Goal: Transaction & Acquisition: Purchase product/service

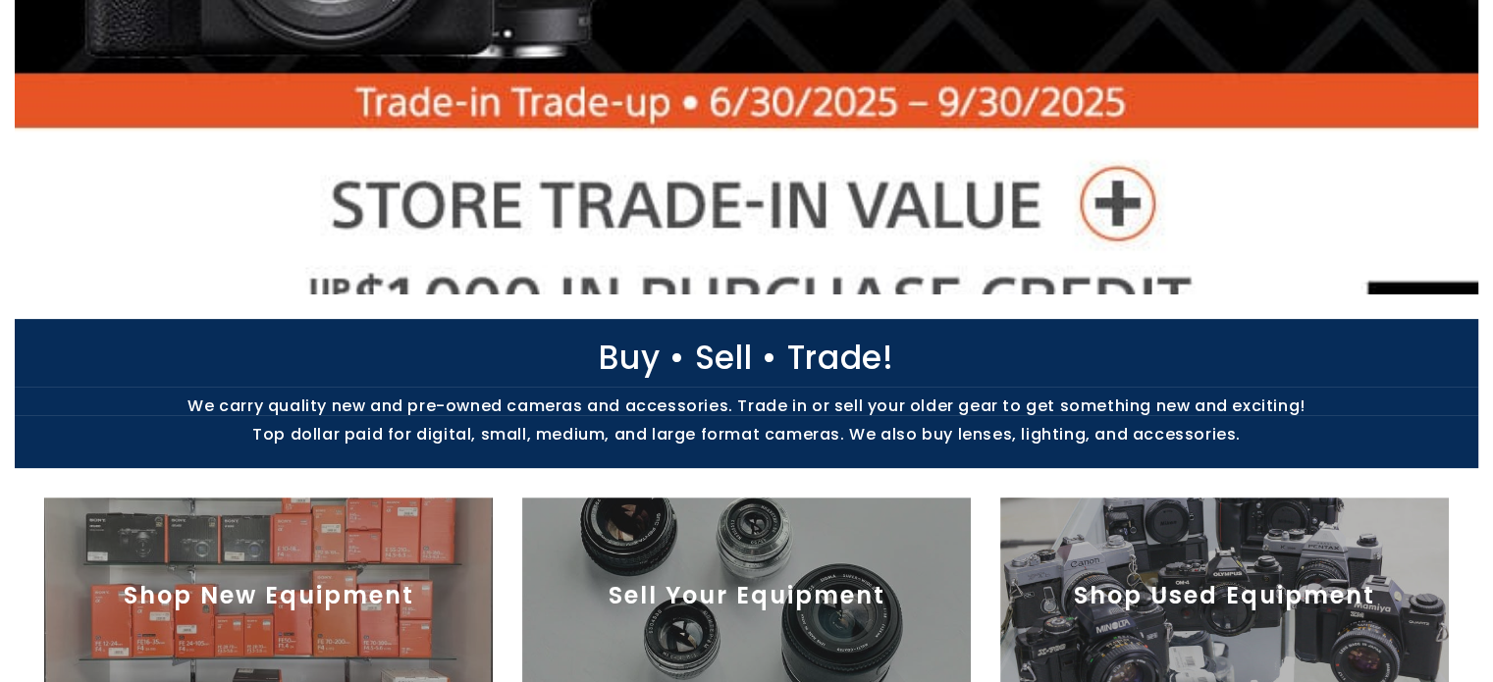
scroll to position [522, 0]
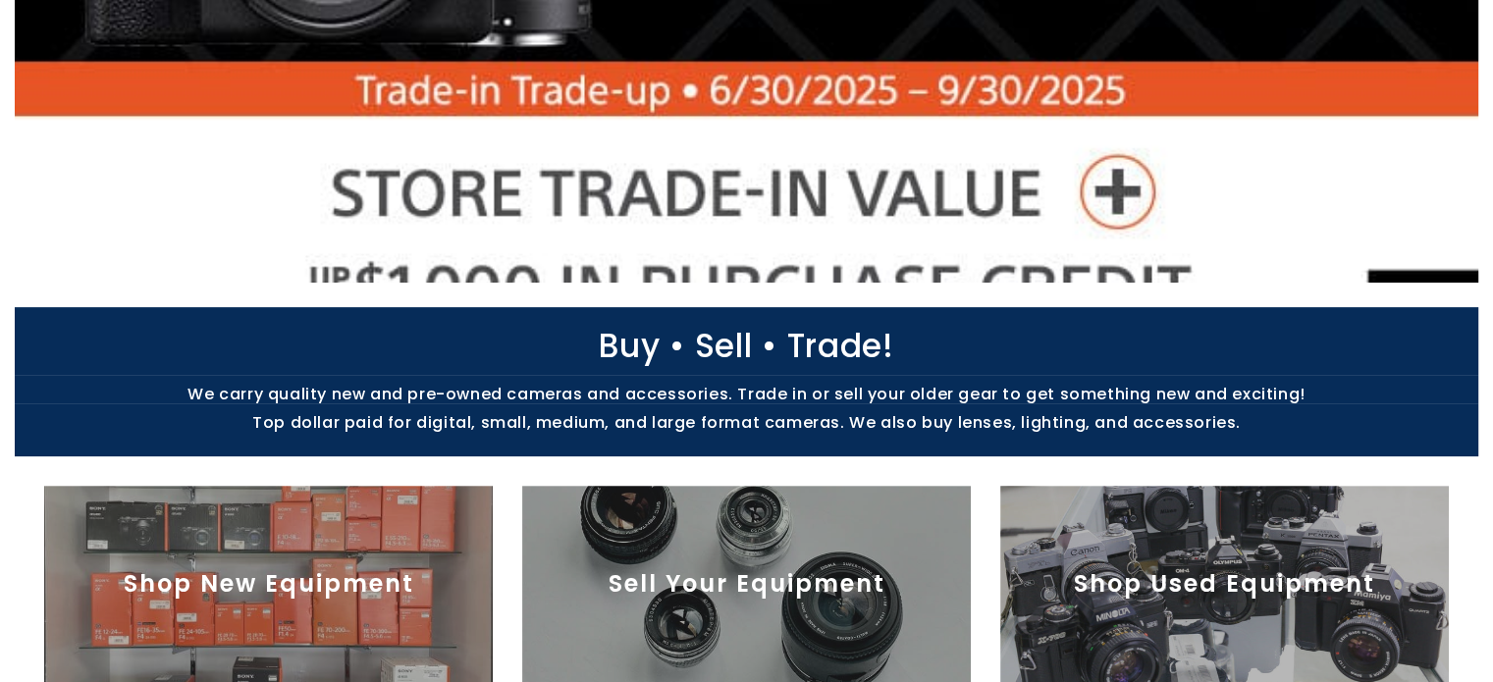
click at [1194, 561] on img at bounding box center [1224, 584] width 449 height 196
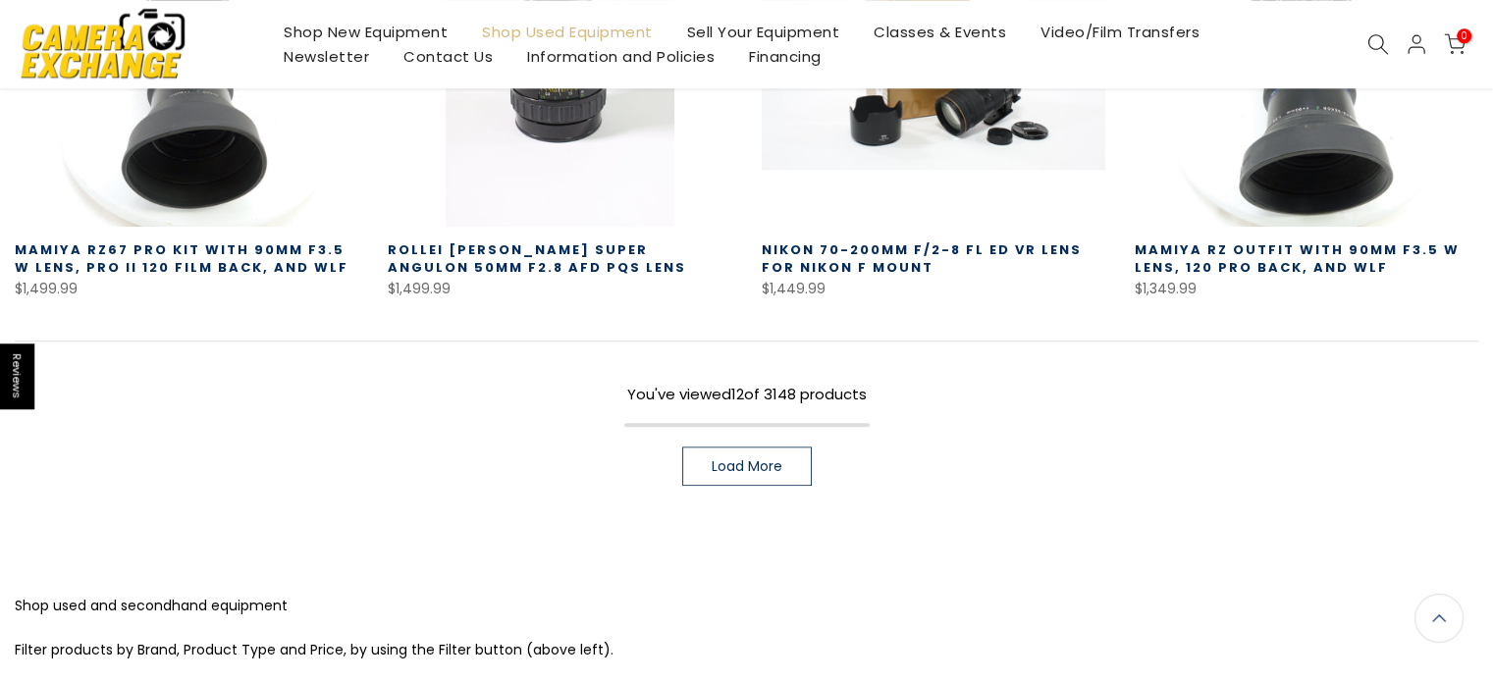
scroll to position [1474, 0]
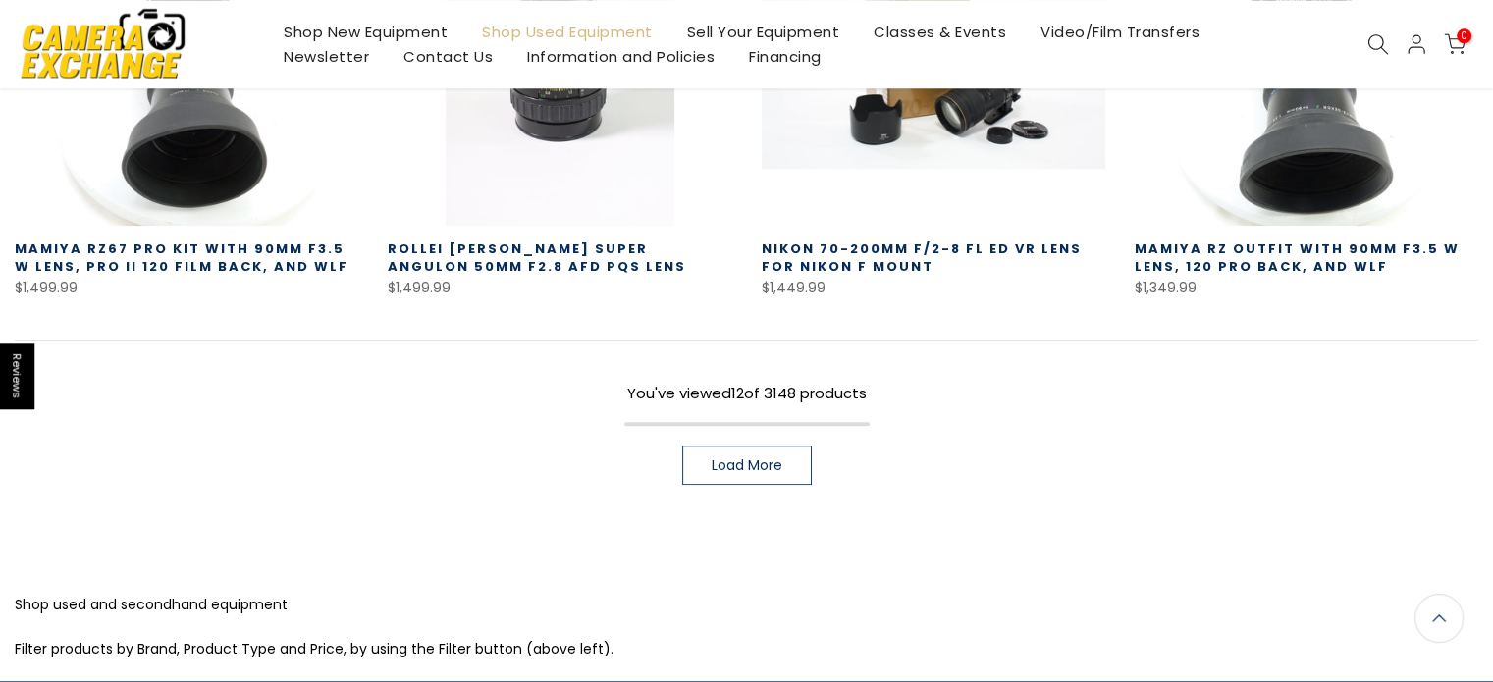
click at [774, 462] on span "Load More" at bounding box center [747, 465] width 71 height 14
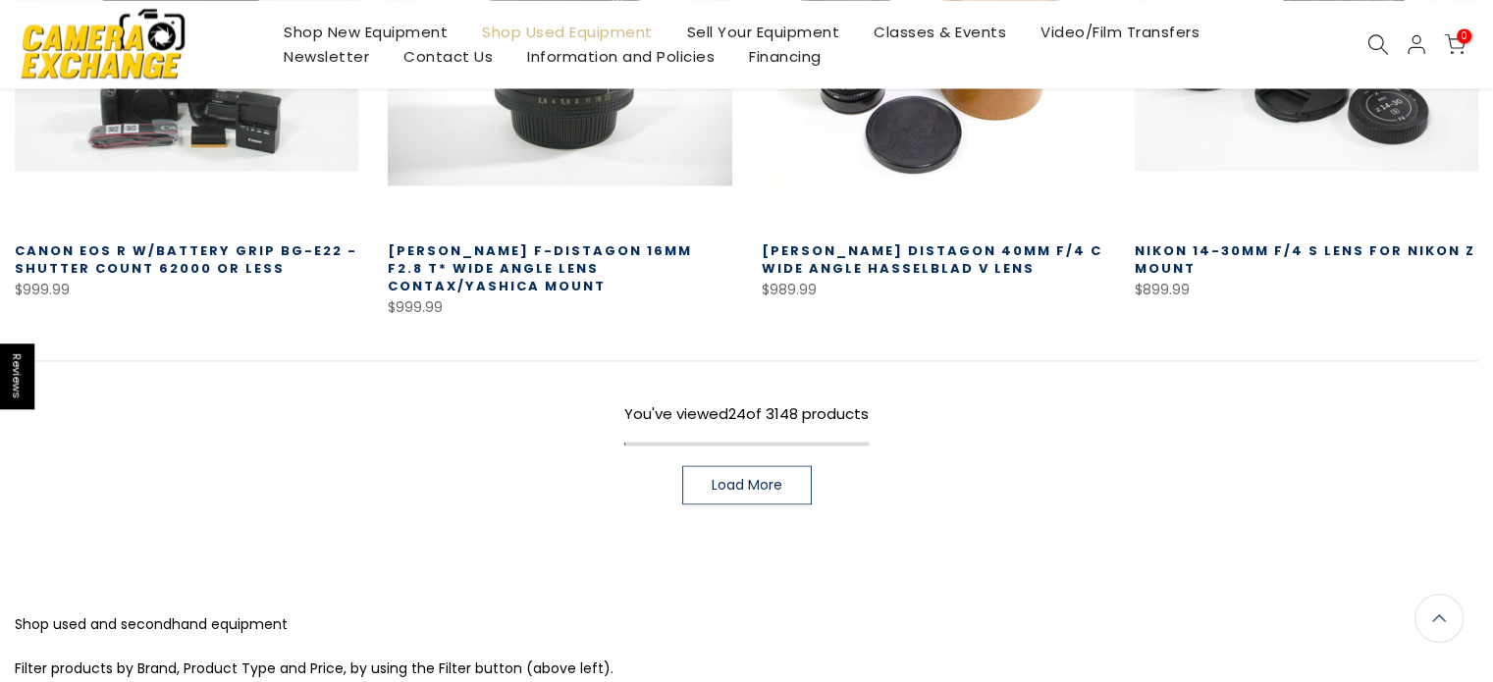
scroll to position [2848, 0]
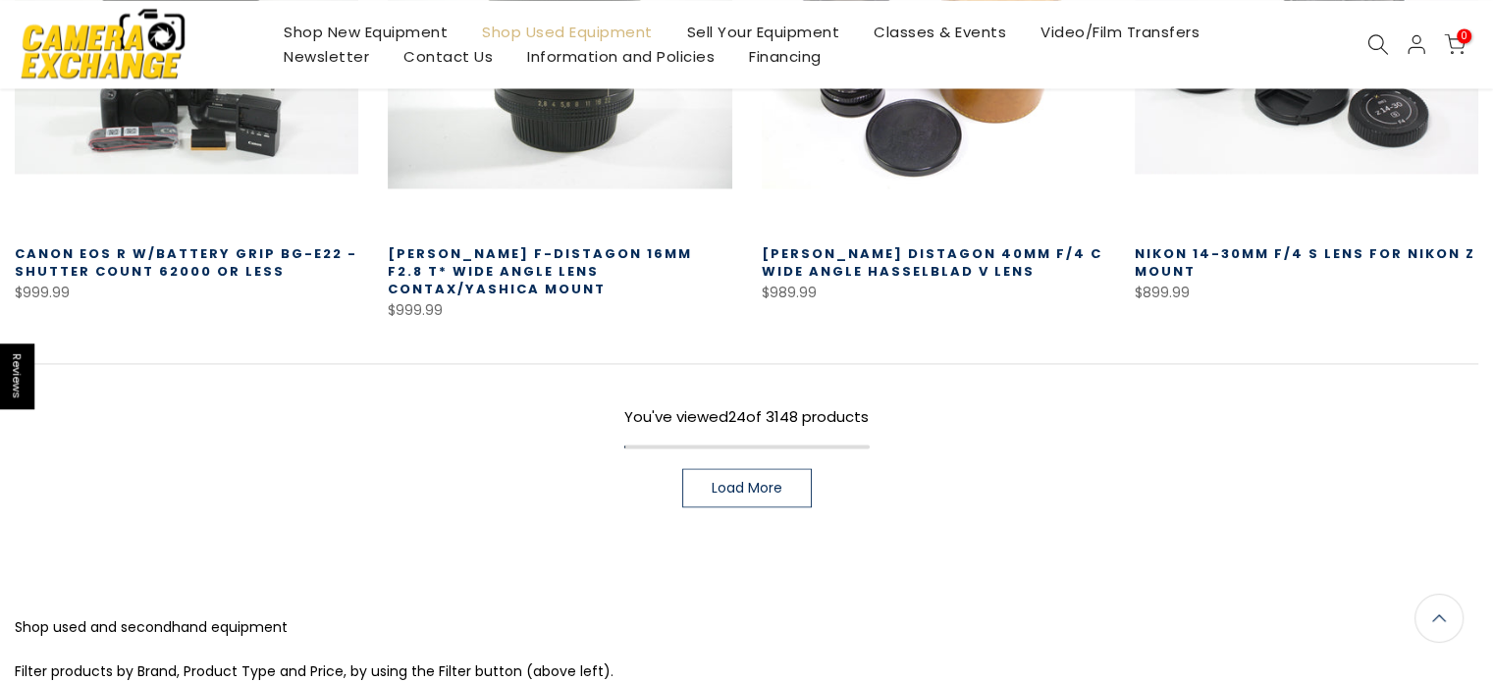
click at [743, 481] on span "Load More" at bounding box center [747, 488] width 71 height 14
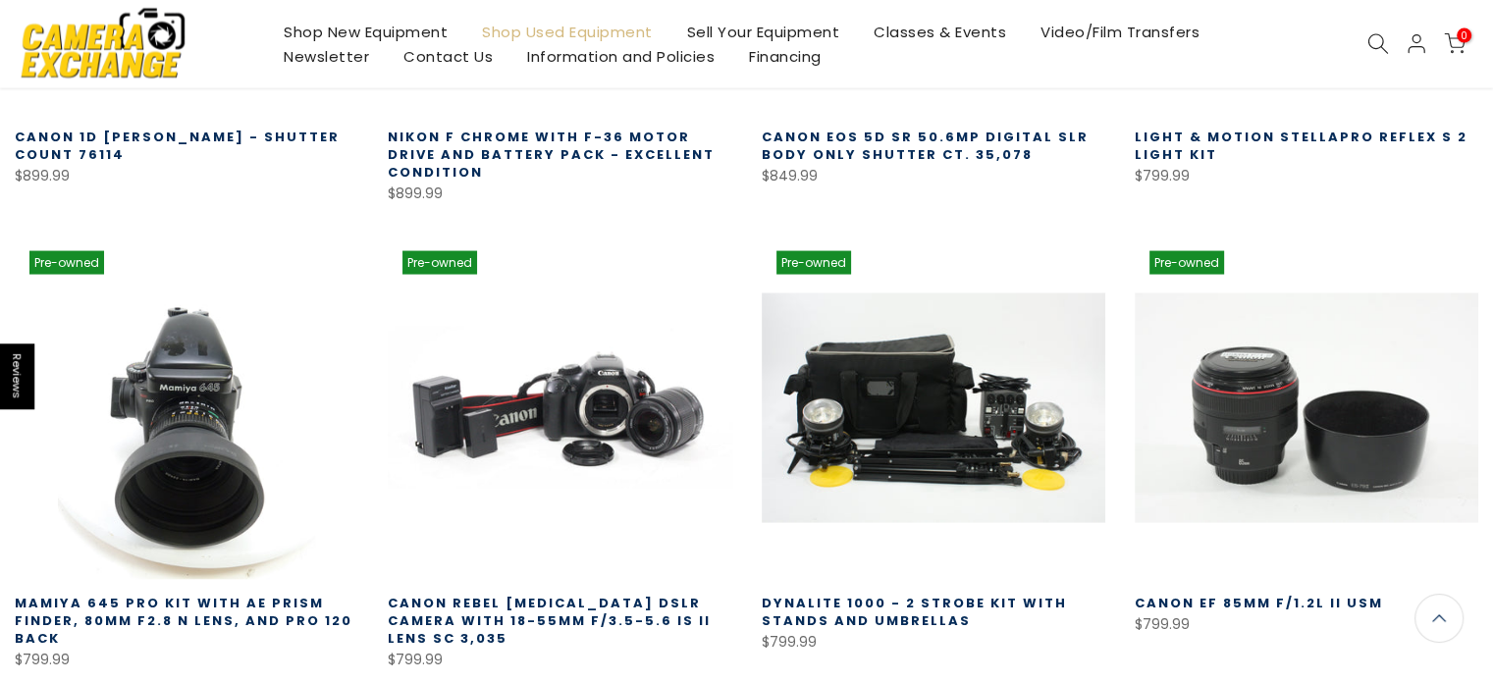
scroll to position [4226, 0]
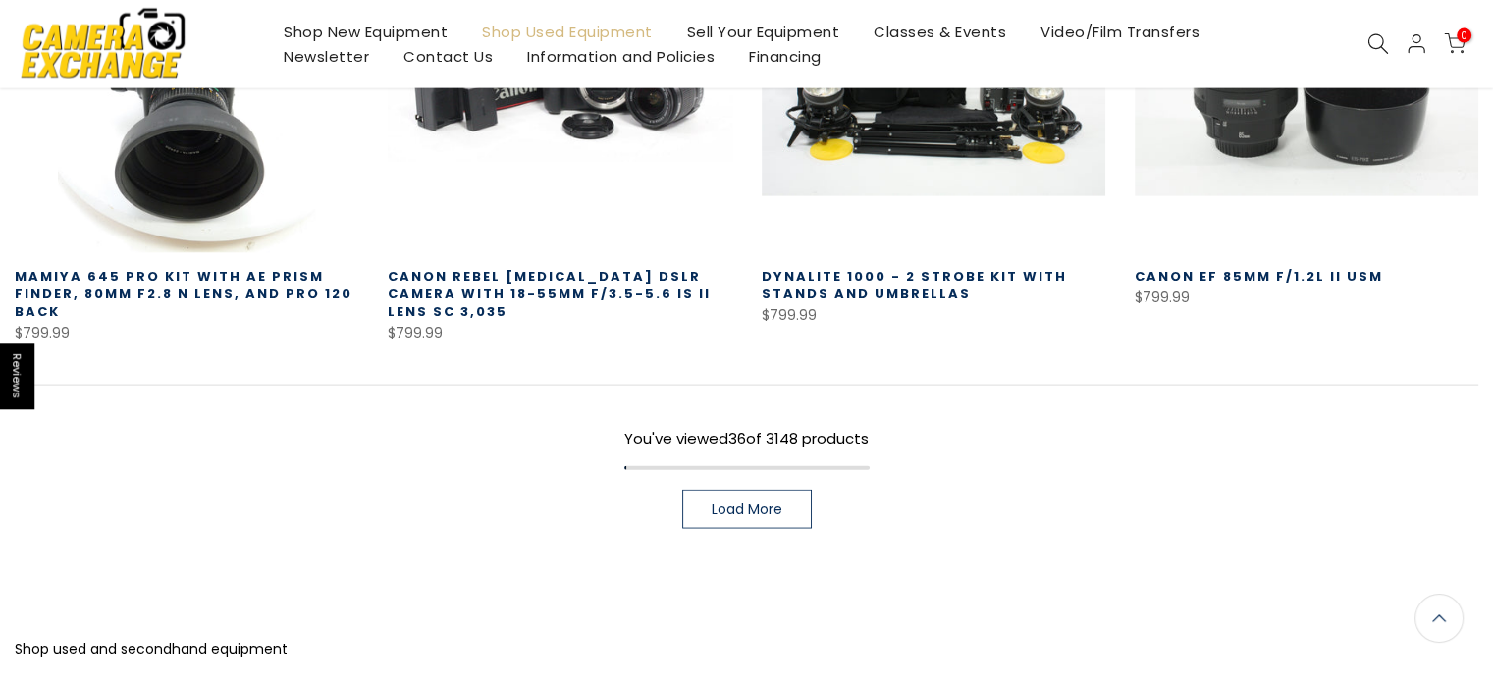
click at [744, 503] on span "Load More" at bounding box center [747, 510] width 71 height 14
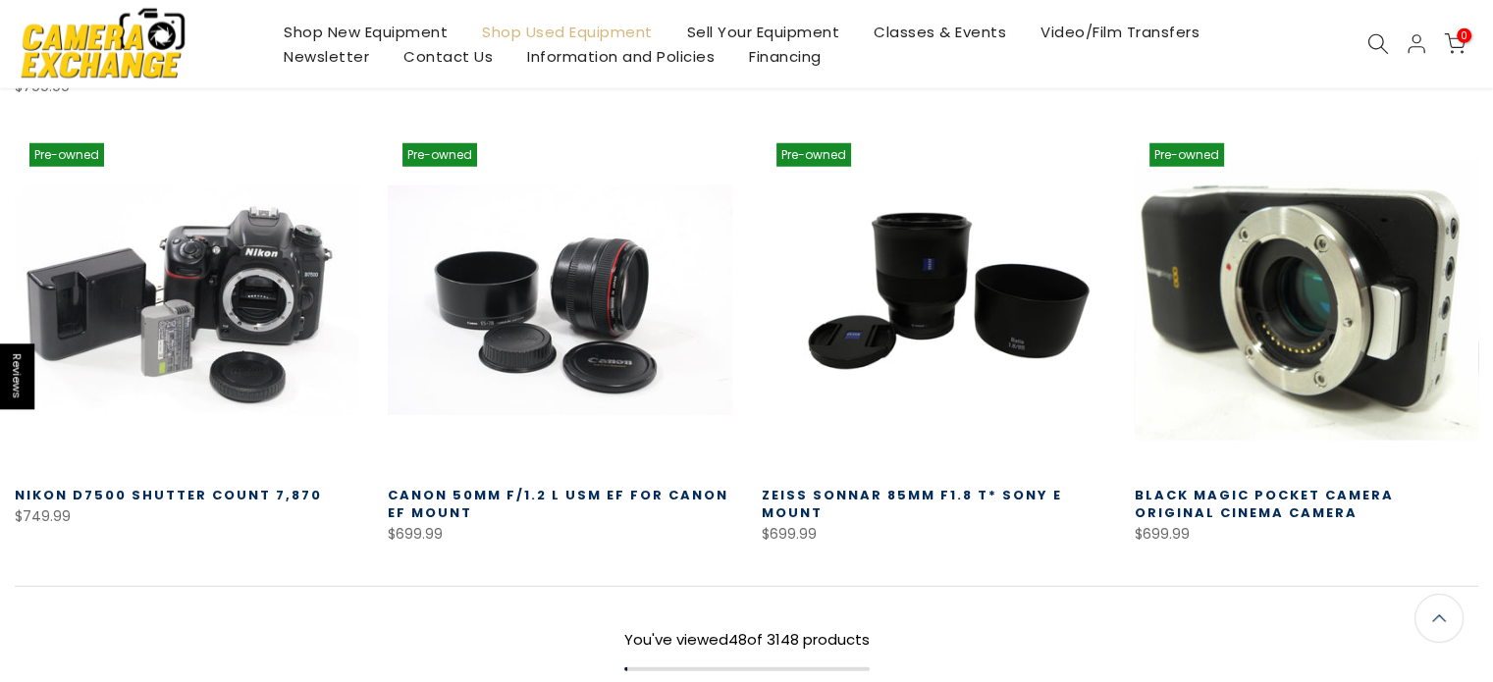
scroll to position [5403, 0]
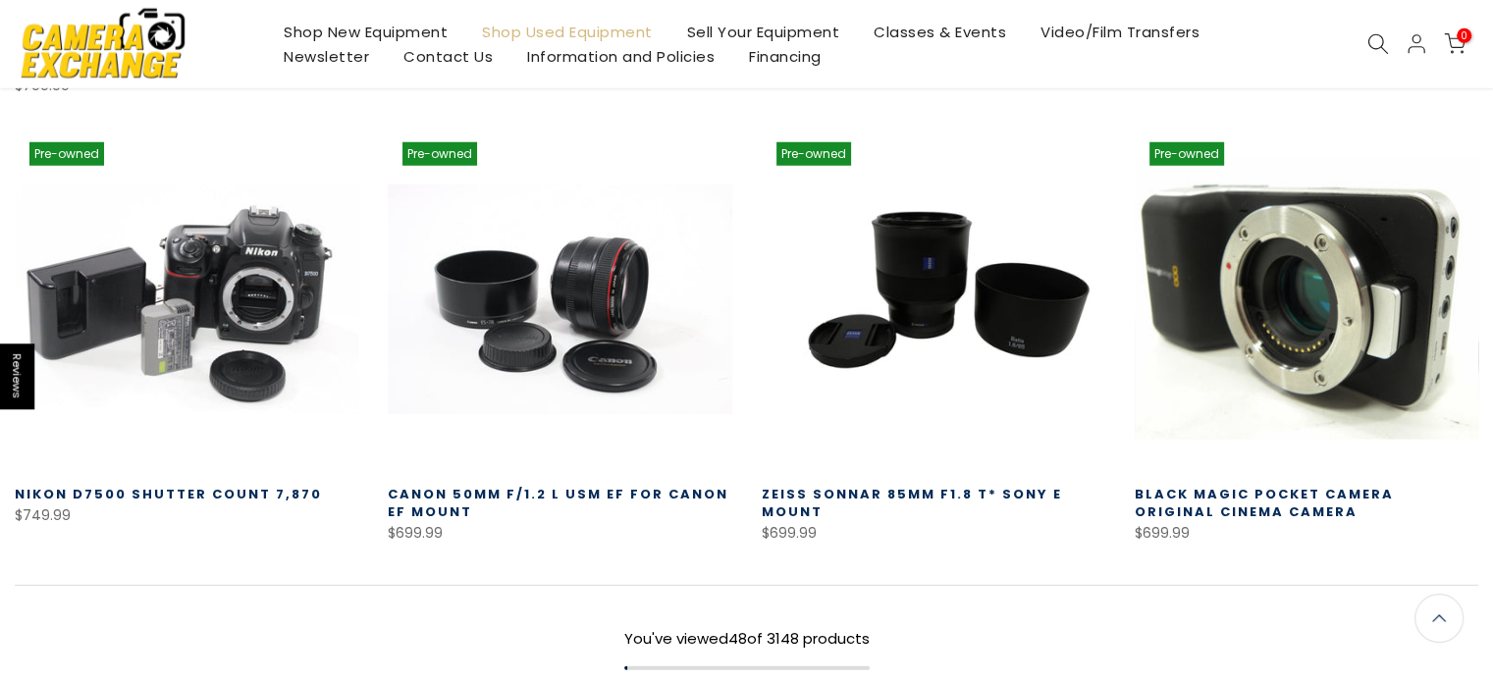
click at [1262, 288] on link at bounding box center [1307, 300] width 344 height 344
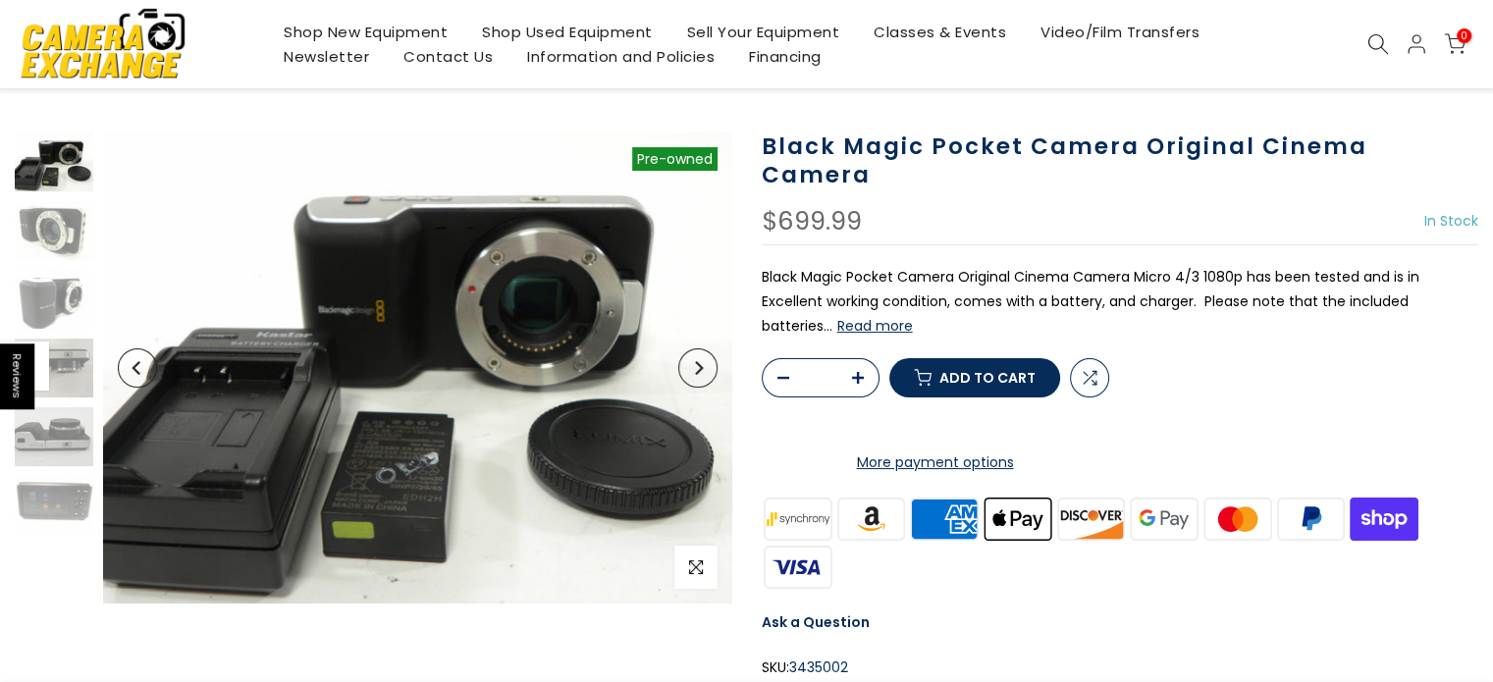
scroll to position [96, 0]
click at [61, 242] on img at bounding box center [54, 230] width 79 height 59
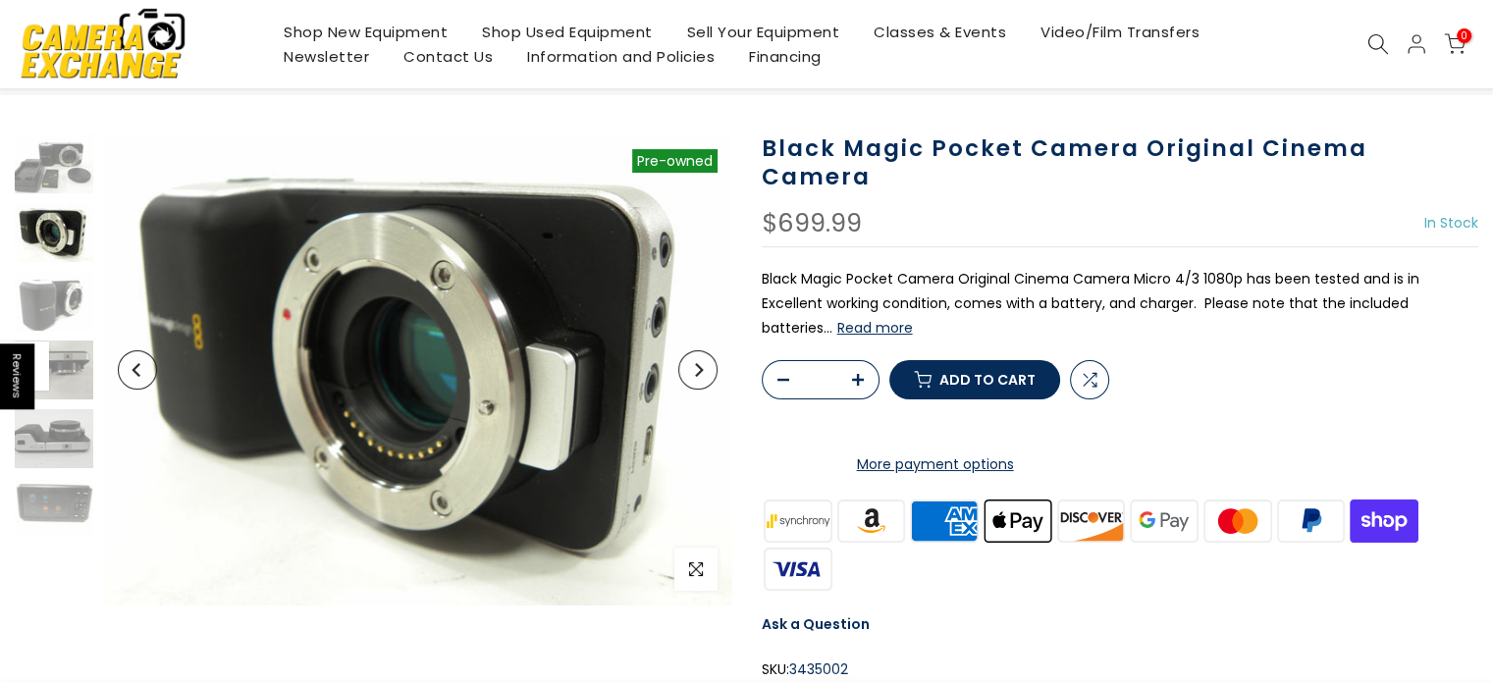
scroll to position [98, 0]
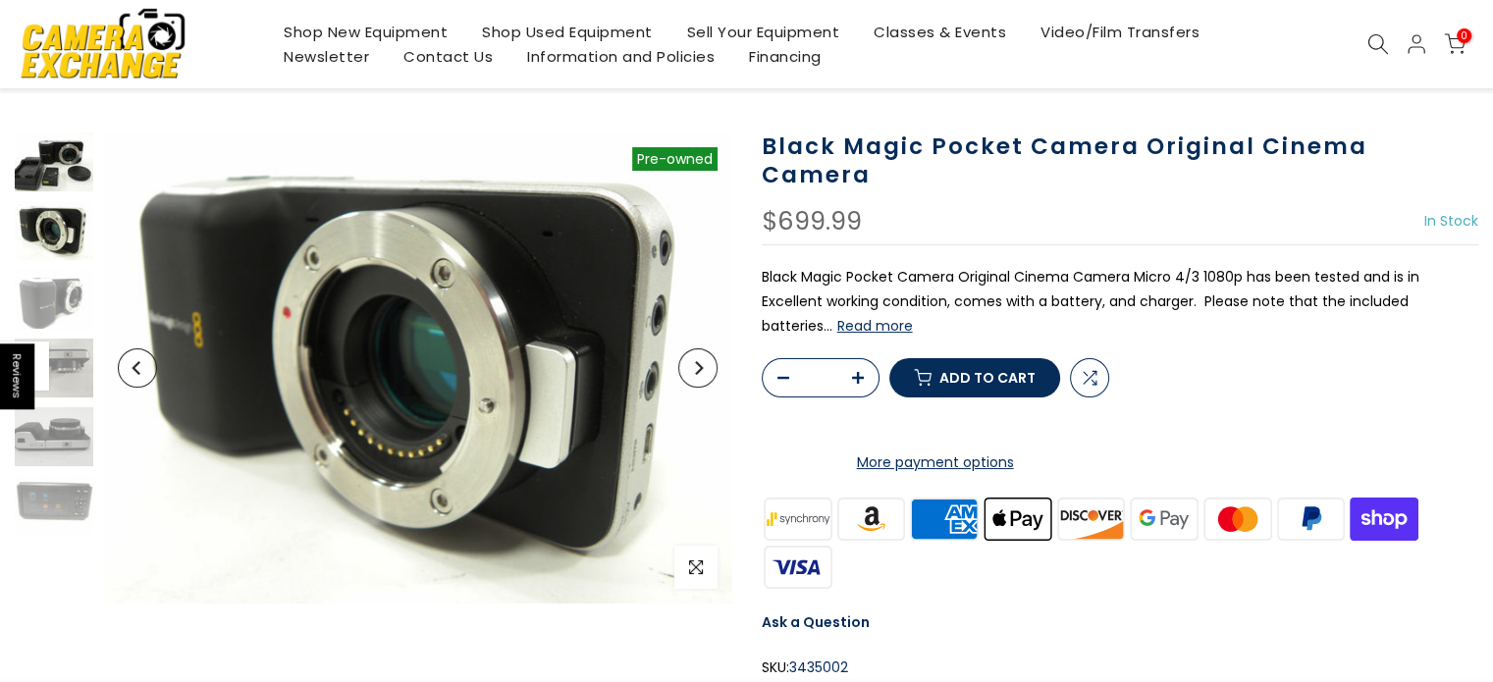
click at [20, 173] on img at bounding box center [54, 162] width 79 height 59
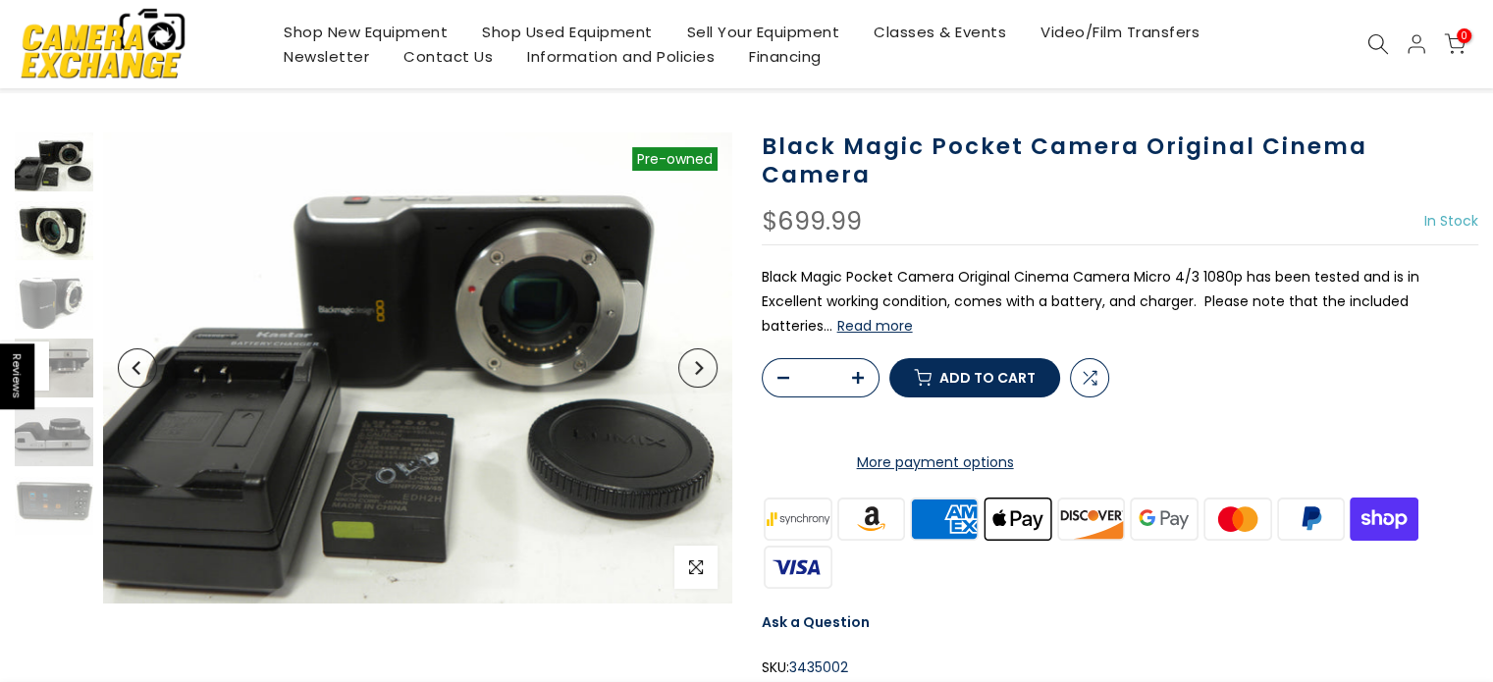
click at [40, 221] on img at bounding box center [54, 230] width 79 height 59
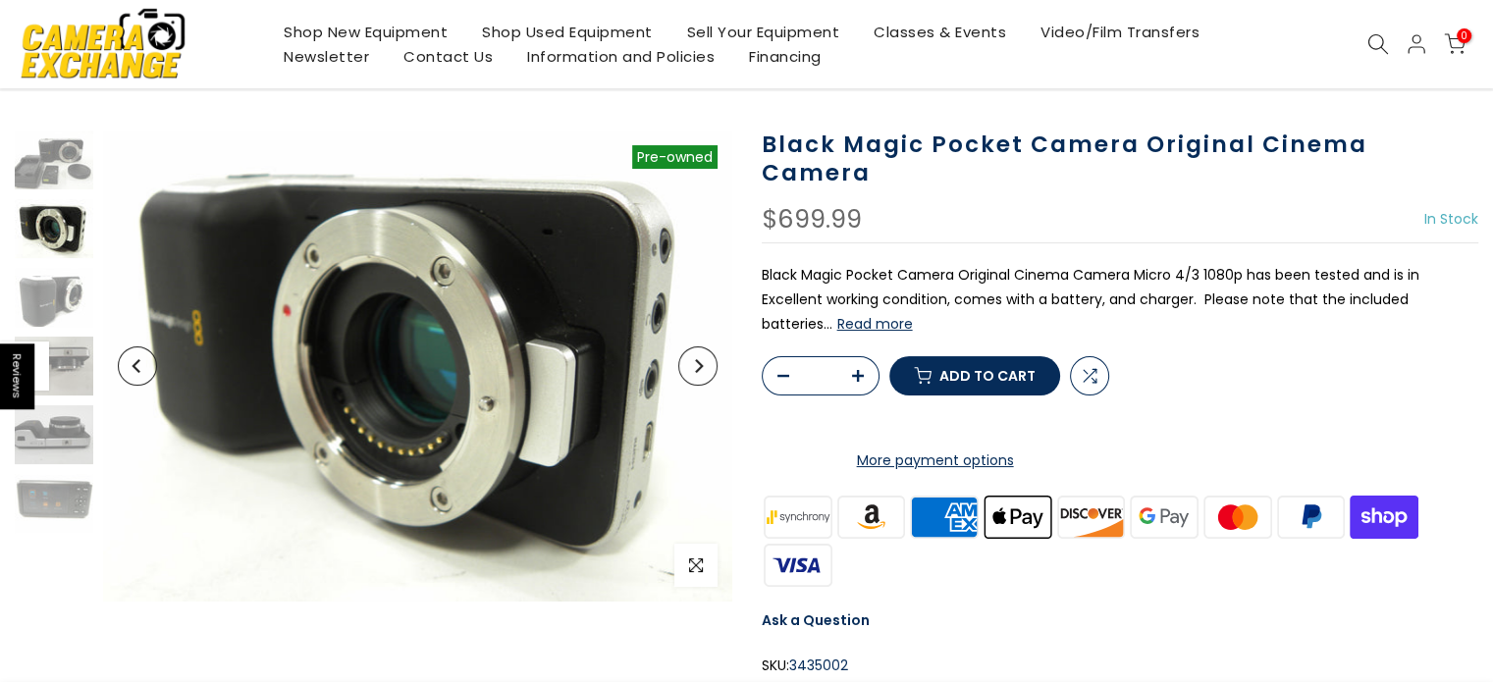
scroll to position [96, 0]
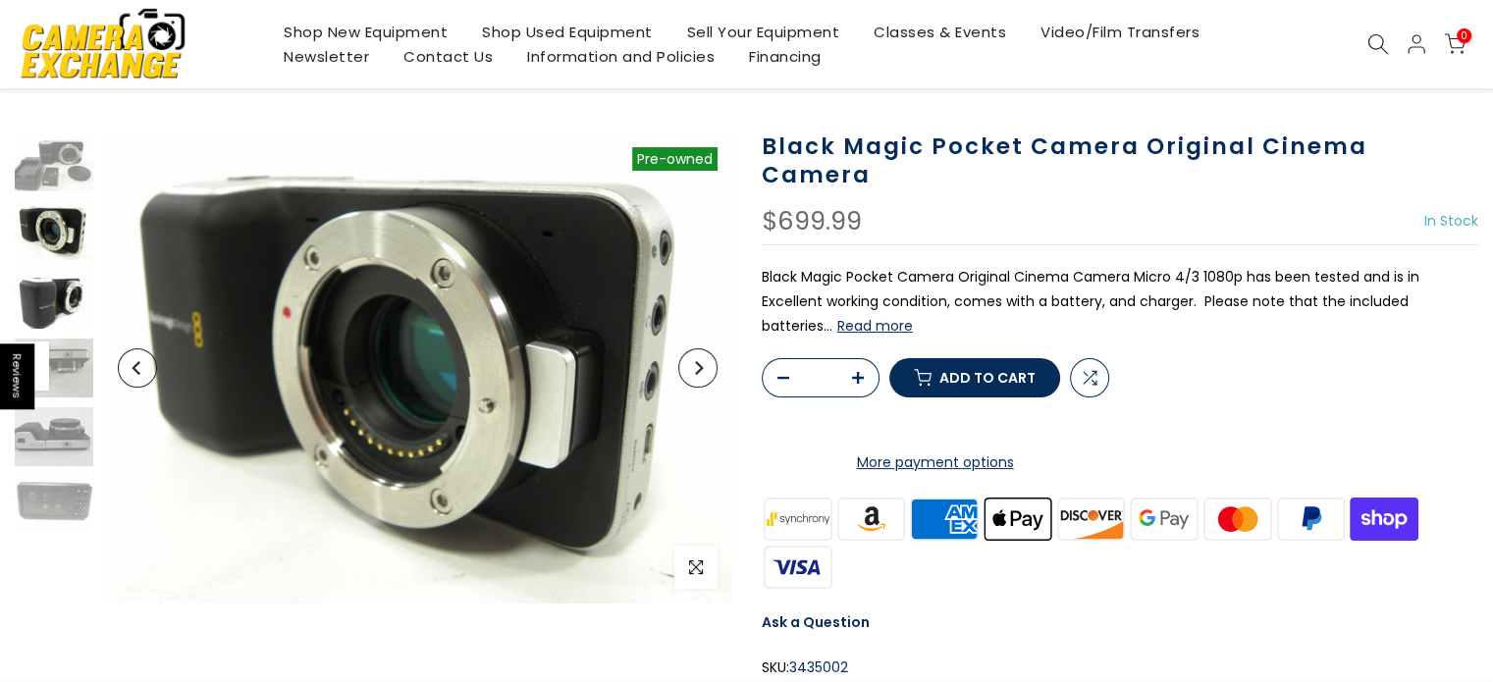
click at [60, 296] on img at bounding box center [54, 299] width 79 height 59
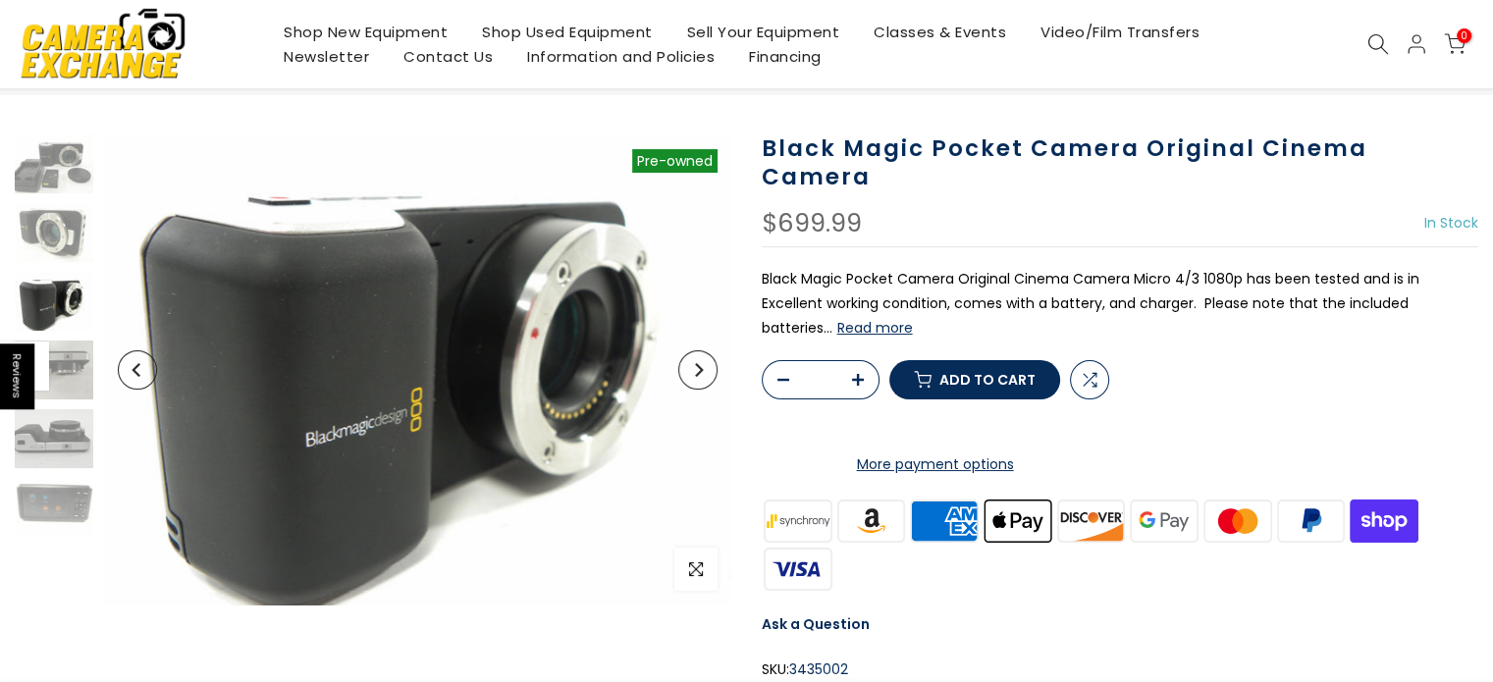
scroll to position [98, 0]
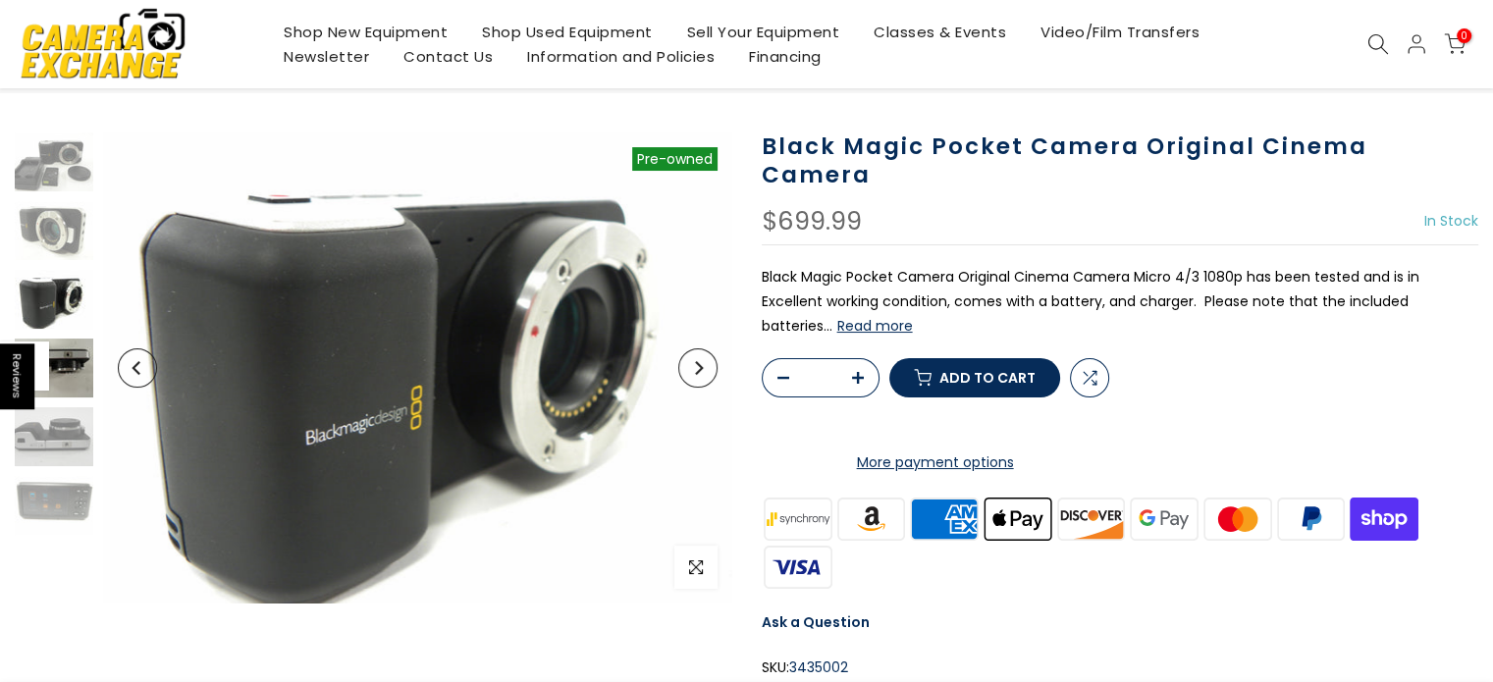
click at [78, 378] on img at bounding box center [54, 368] width 79 height 59
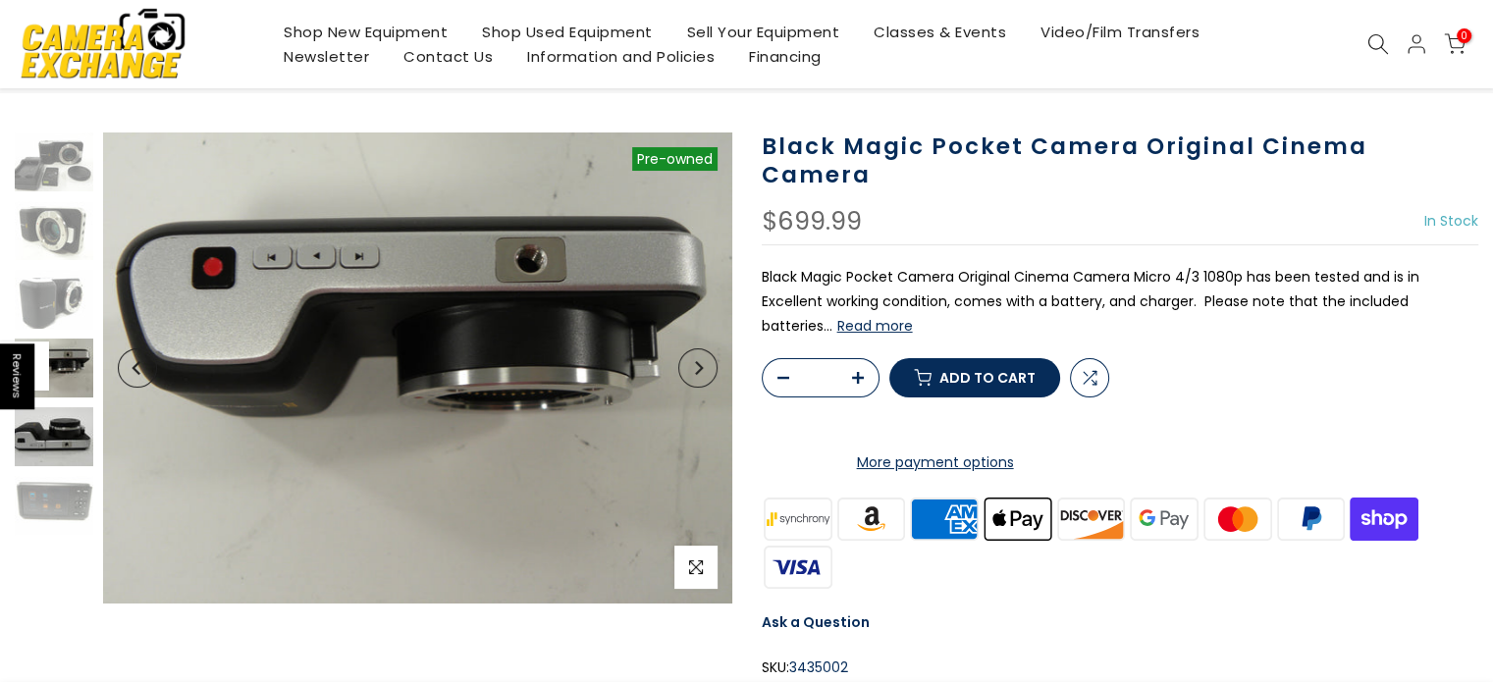
click at [66, 427] on img at bounding box center [54, 436] width 79 height 59
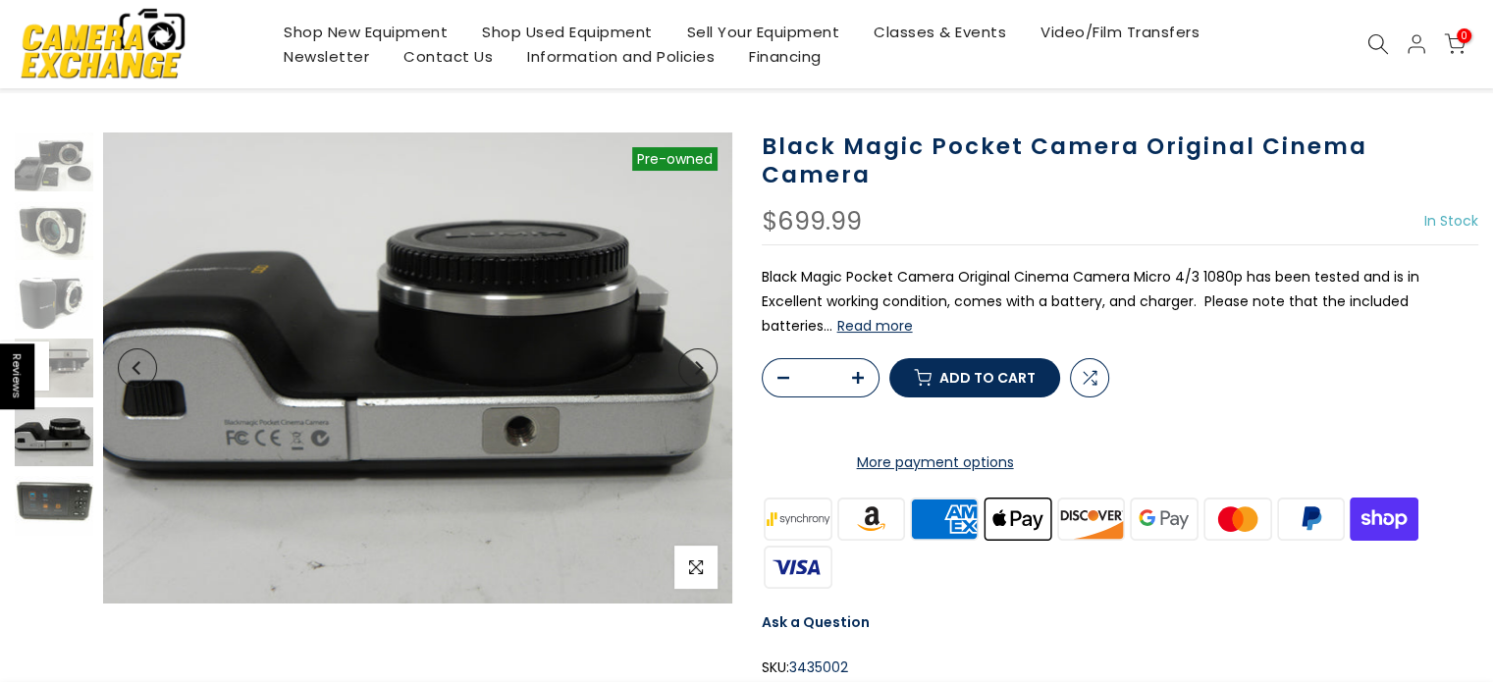
click at [67, 487] on img at bounding box center [54, 505] width 79 height 59
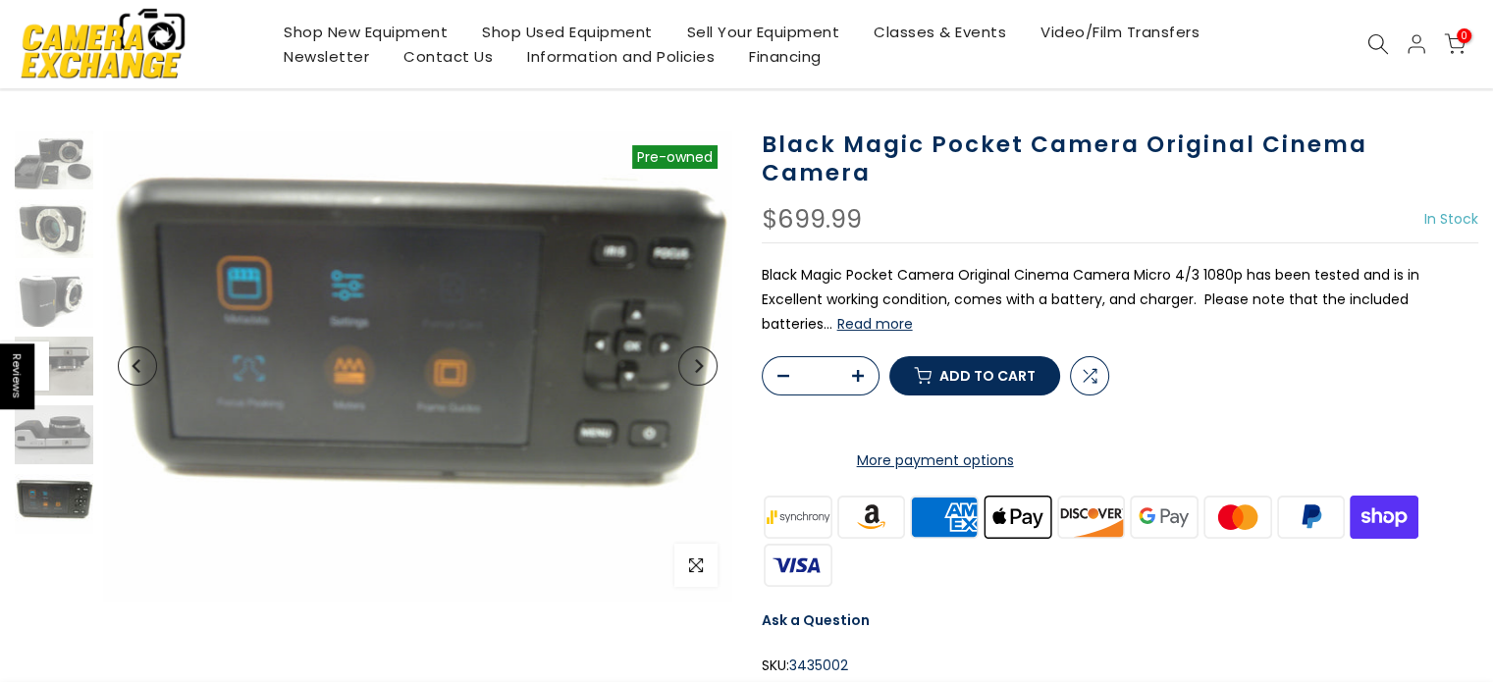
scroll to position [96, 0]
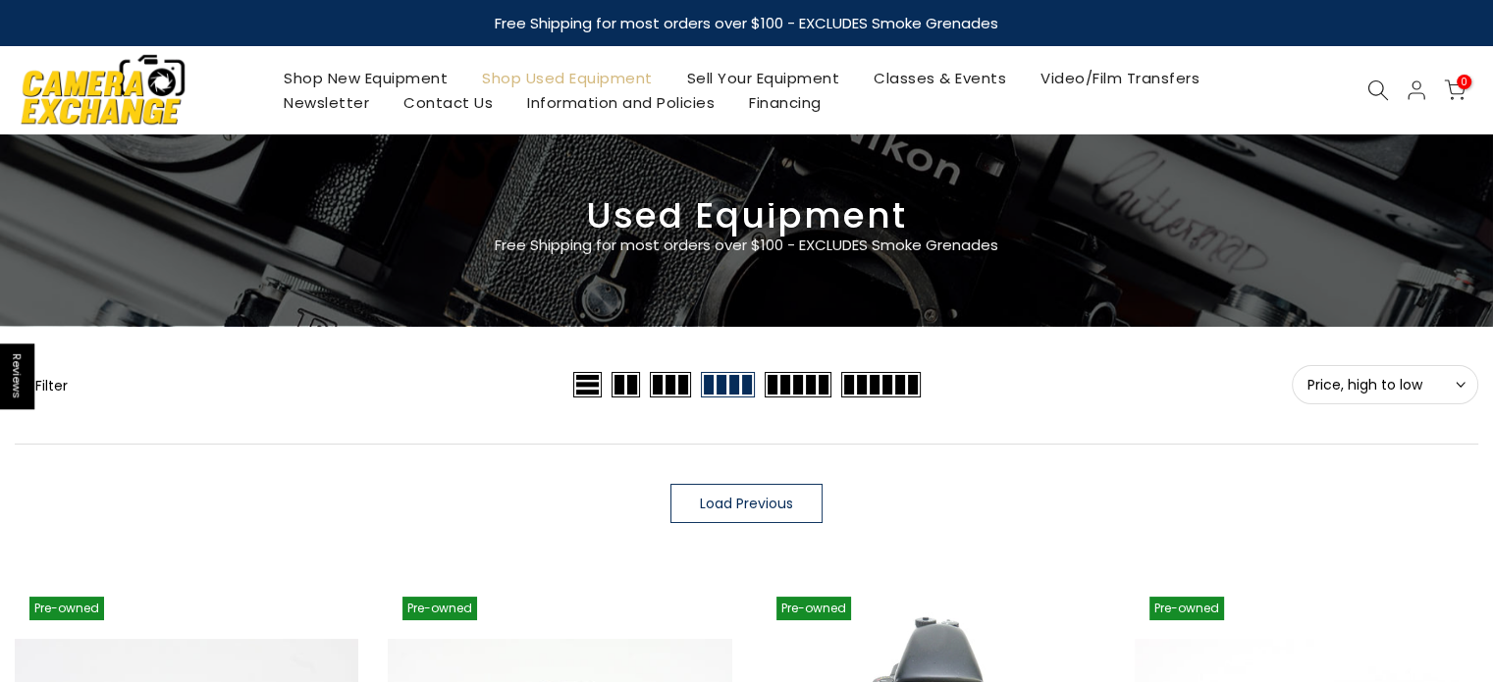
click at [1368, 89] on icon at bounding box center [1379, 91] width 22 height 22
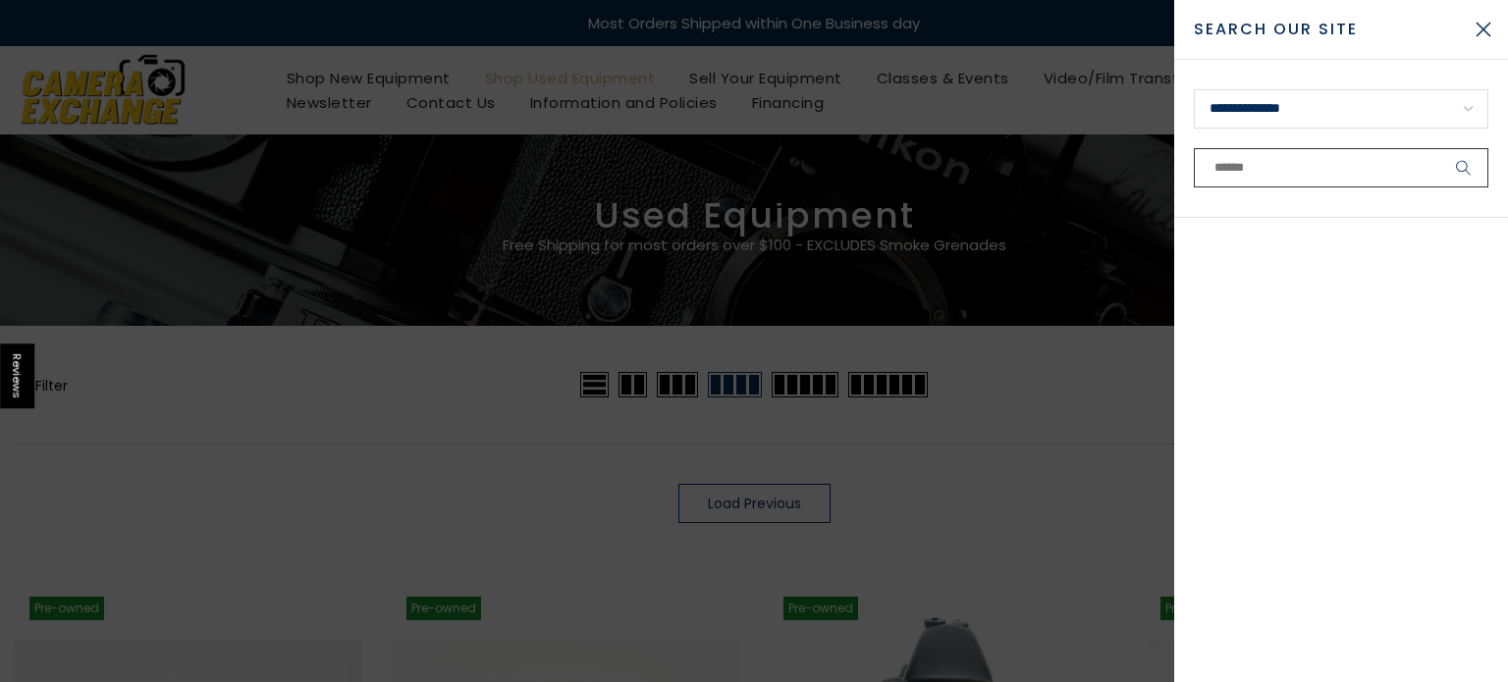
click at [1277, 179] on input "text" at bounding box center [1341, 167] width 295 height 39
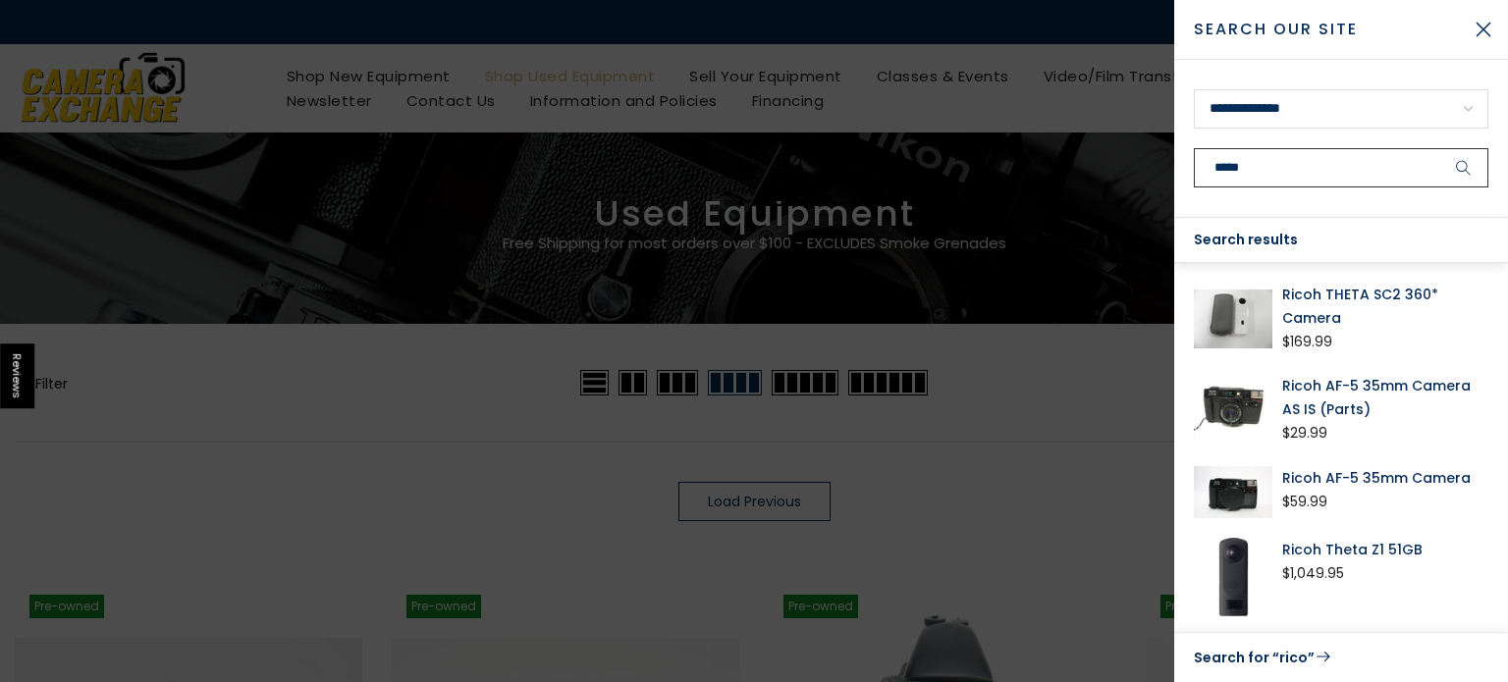
type input "*****"
click at [1439, 148] on button "submit" at bounding box center [1463, 167] width 49 height 39
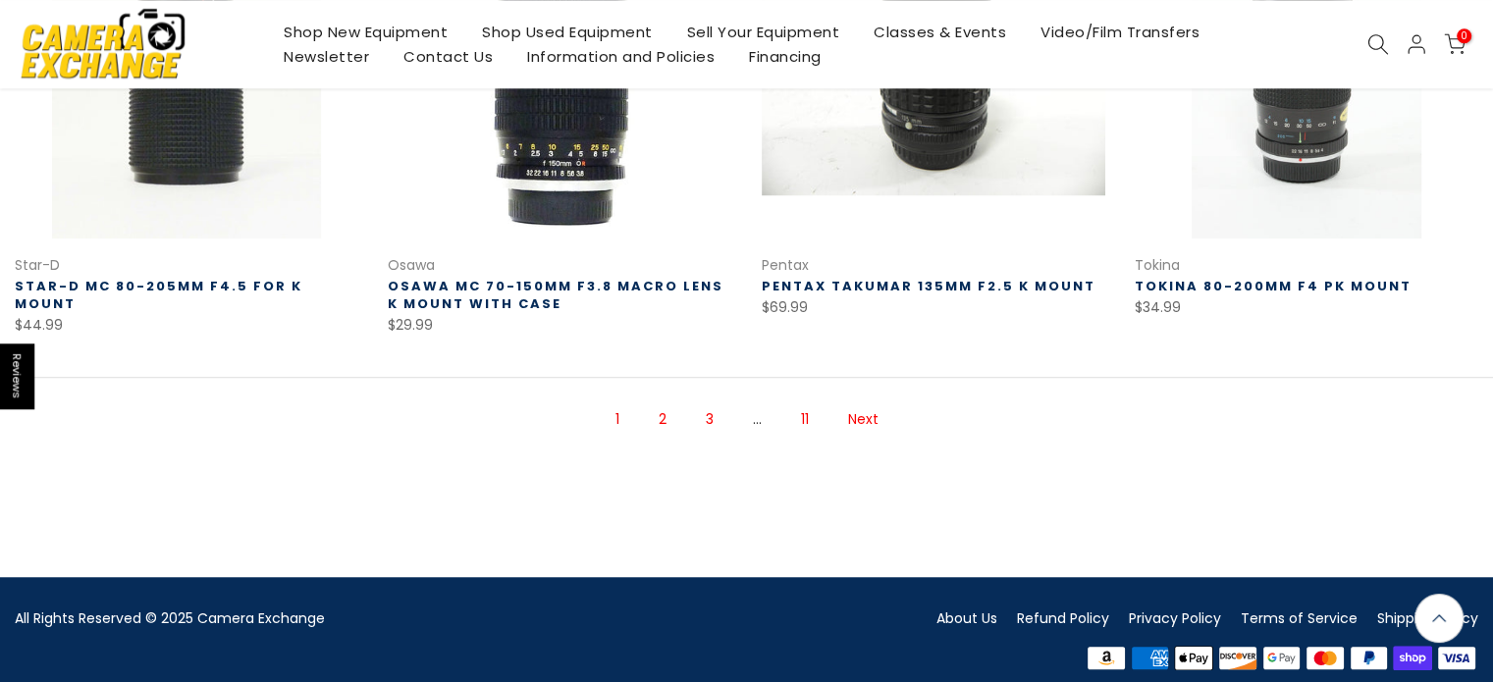
scroll to position [1469, 0]
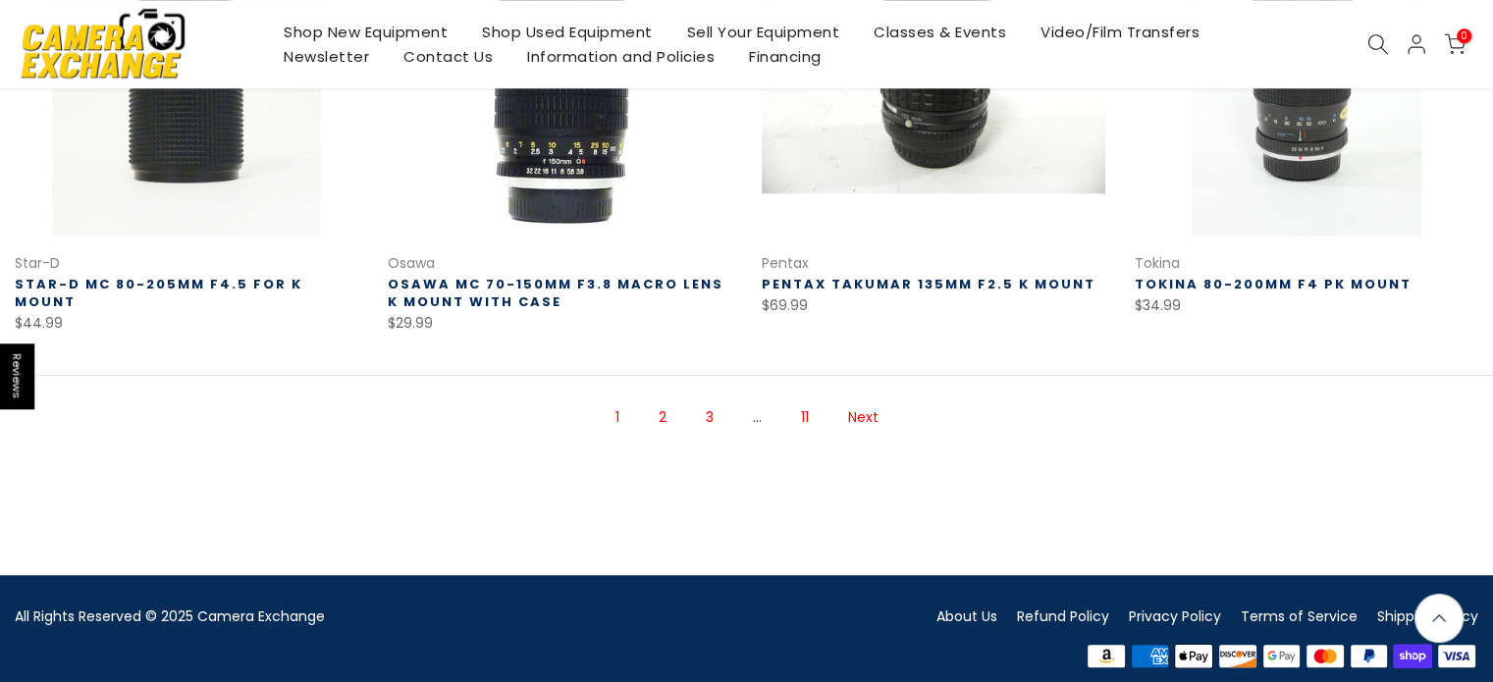
click at [853, 403] on link "Next" at bounding box center [863, 418] width 50 height 34
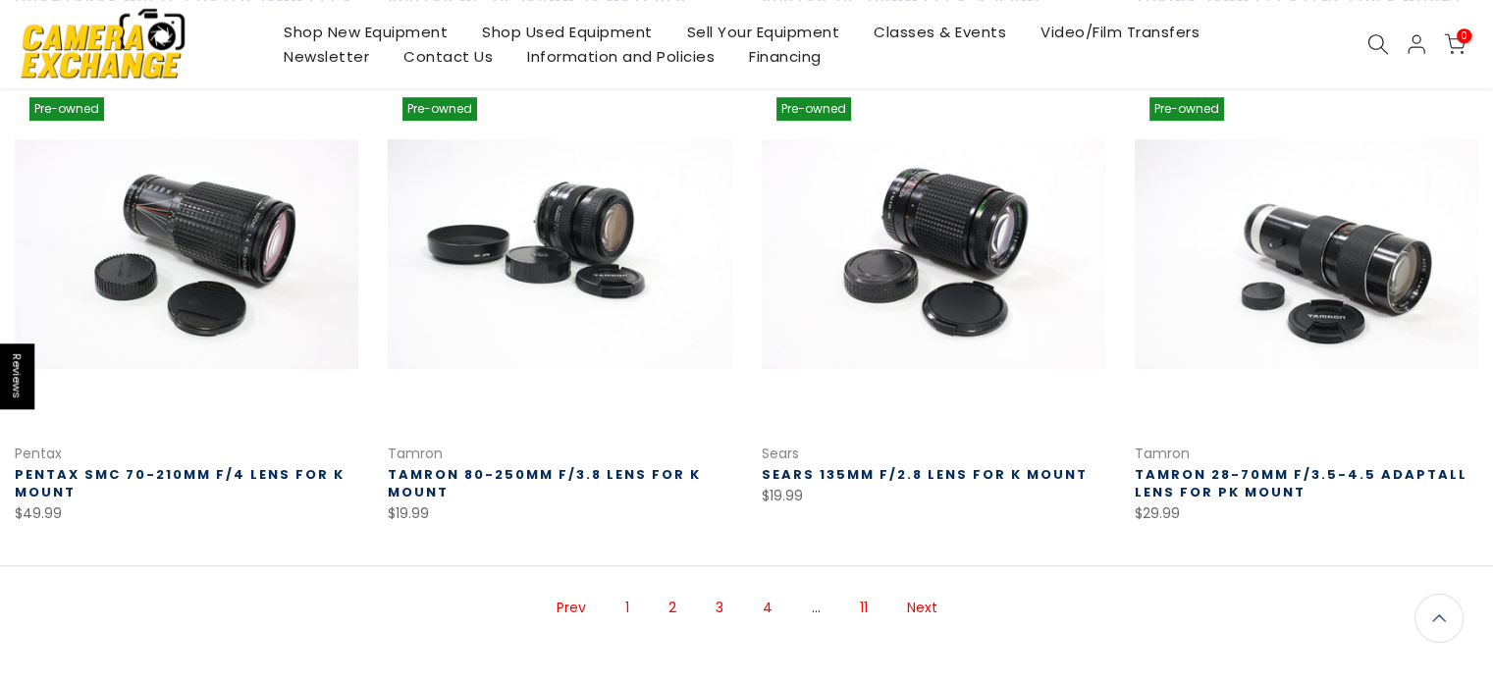
scroll to position [1298, 0]
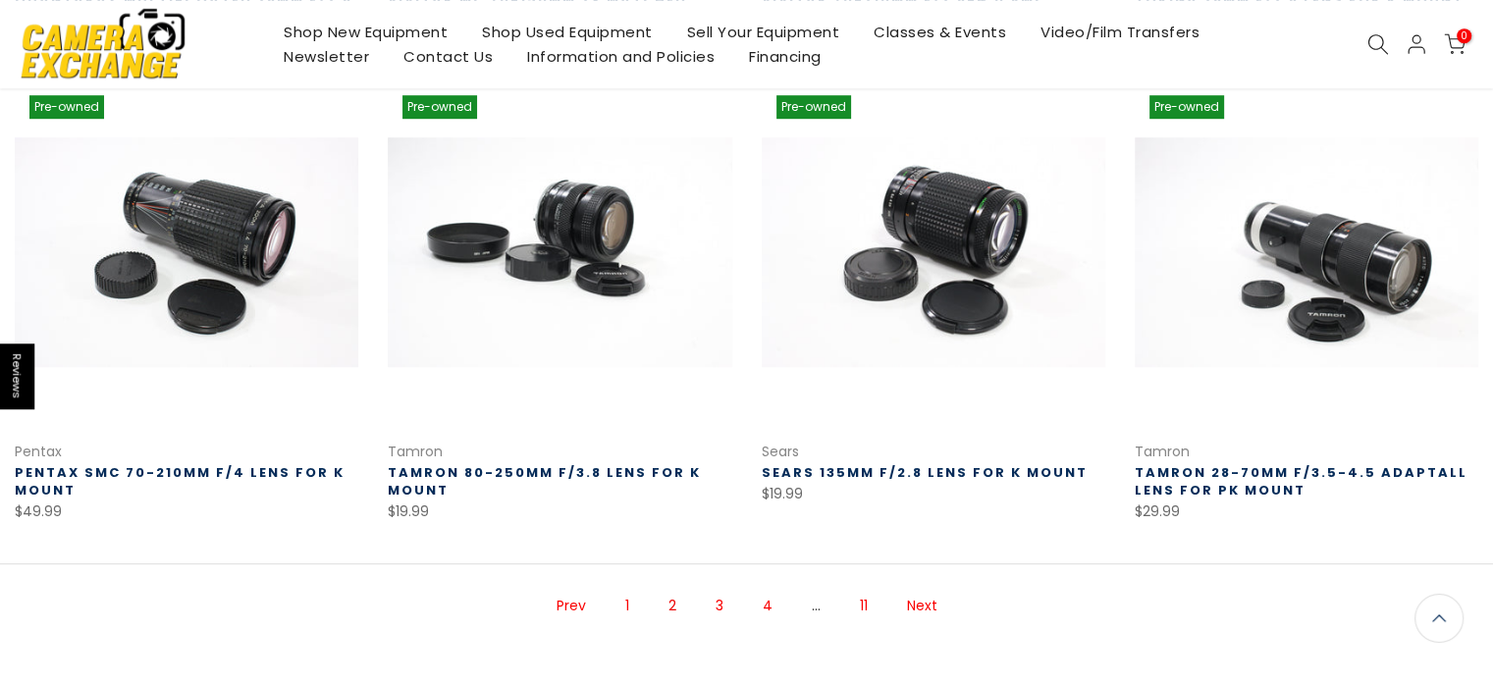
click at [935, 605] on link "Next" at bounding box center [922, 606] width 50 height 34
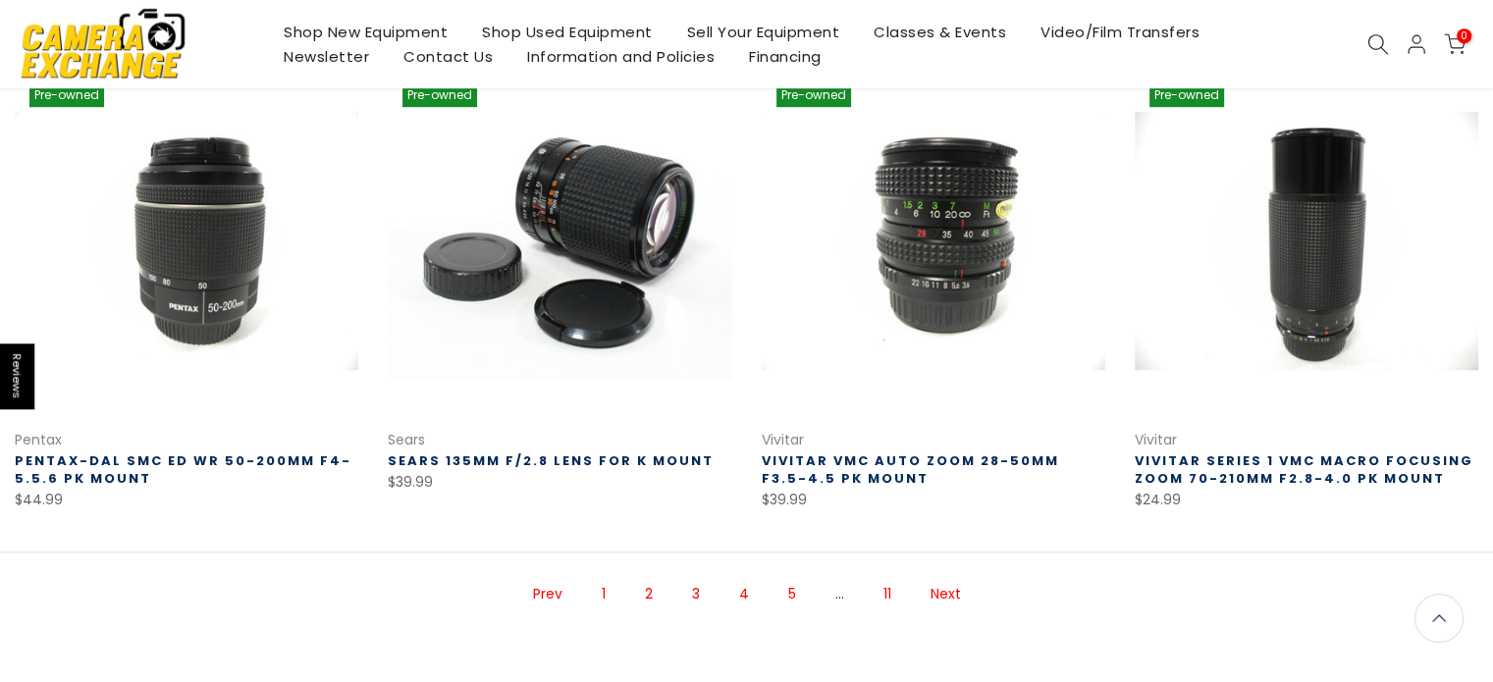
scroll to position [1486, 0]
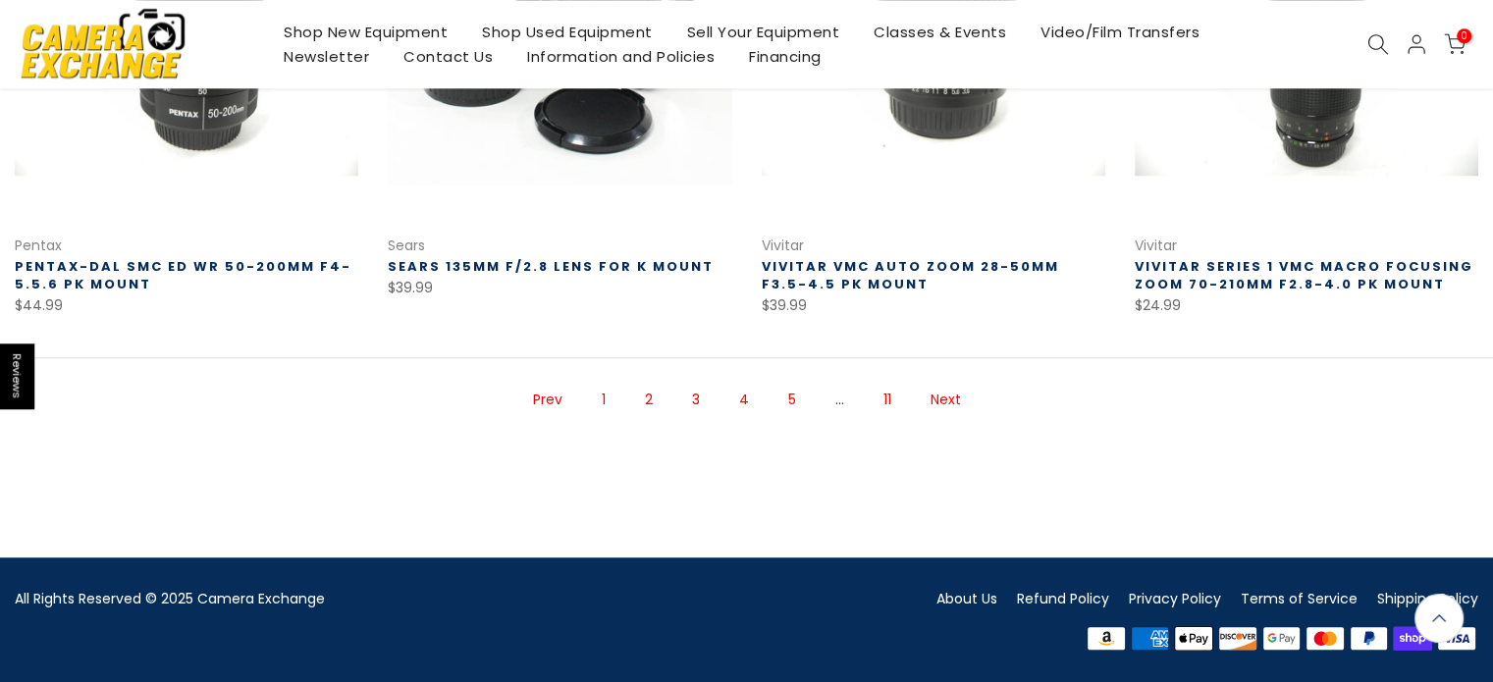
click at [946, 398] on link "Next" at bounding box center [946, 400] width 50 height 34
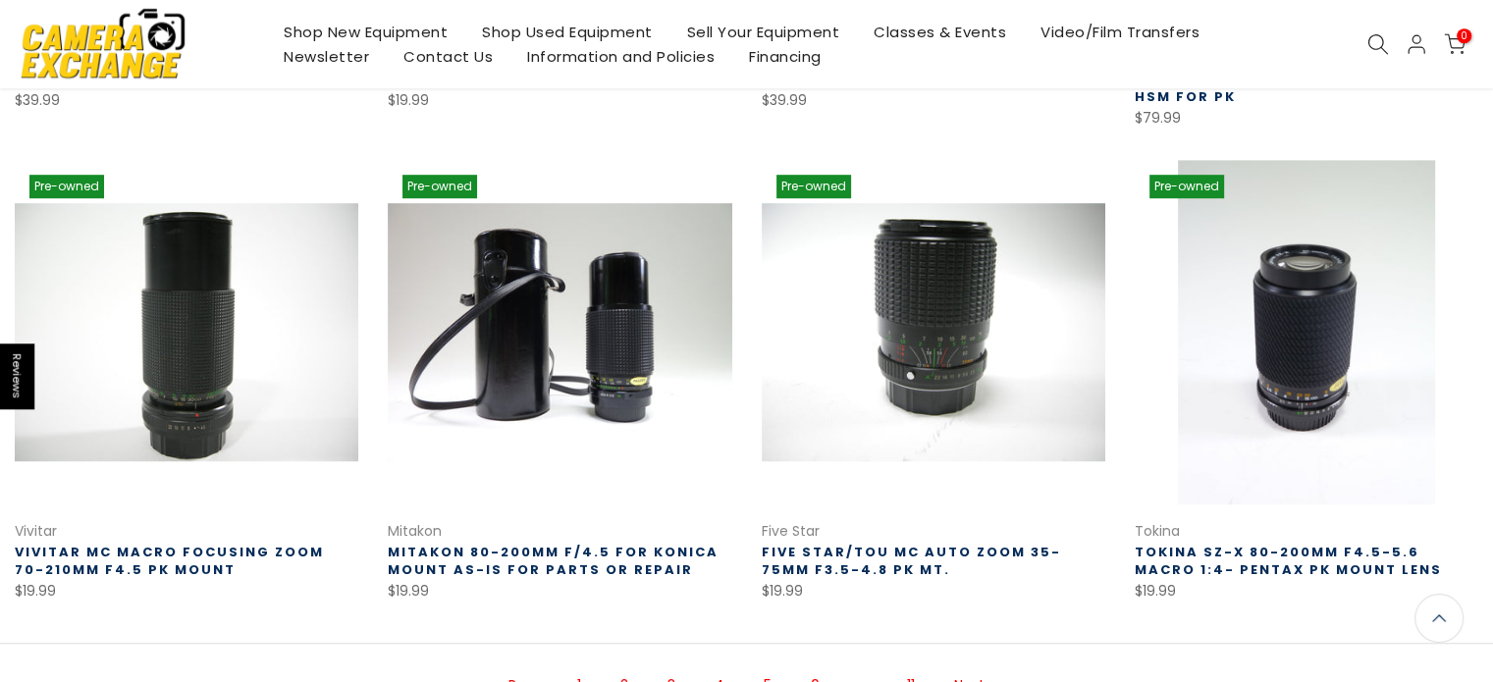
scroll to position [1486, 0]
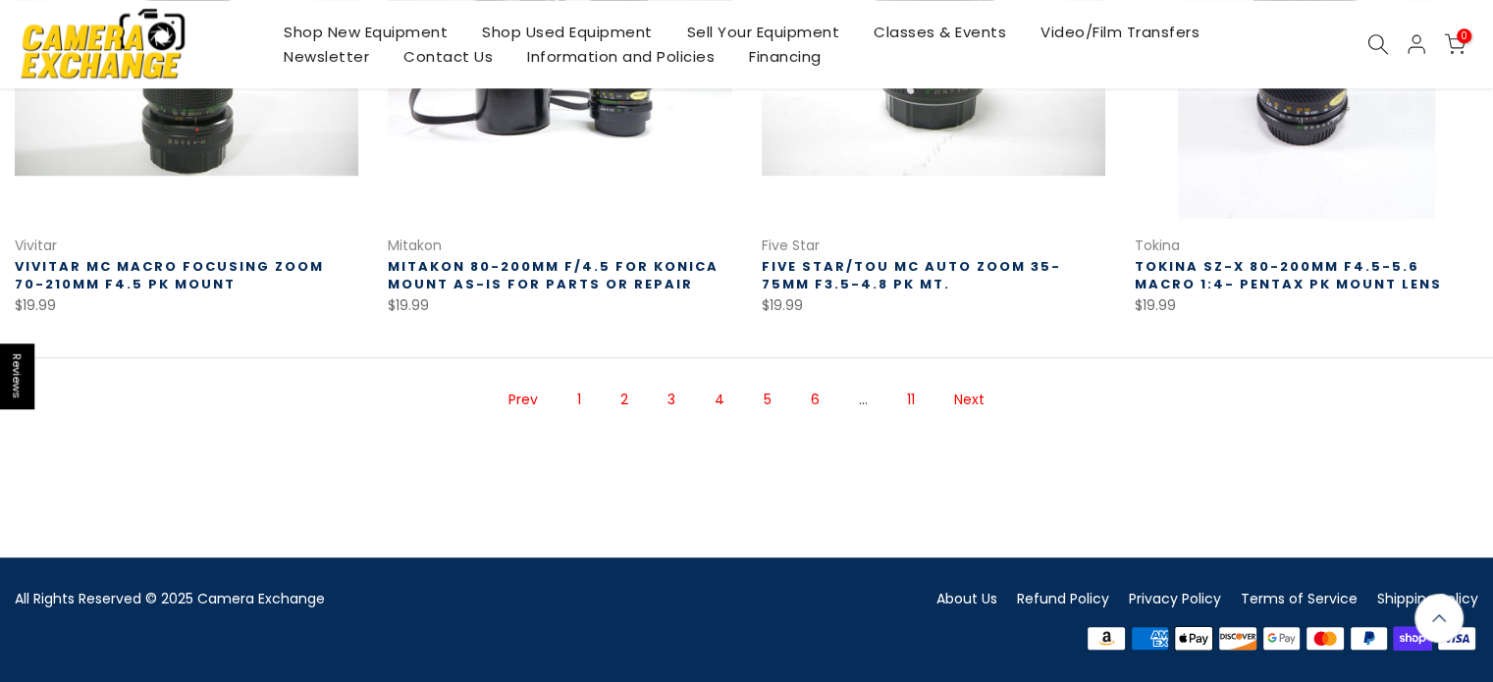
click at [964, 398] on link "Next" at bounding box center [969, 400] width 50 height 34
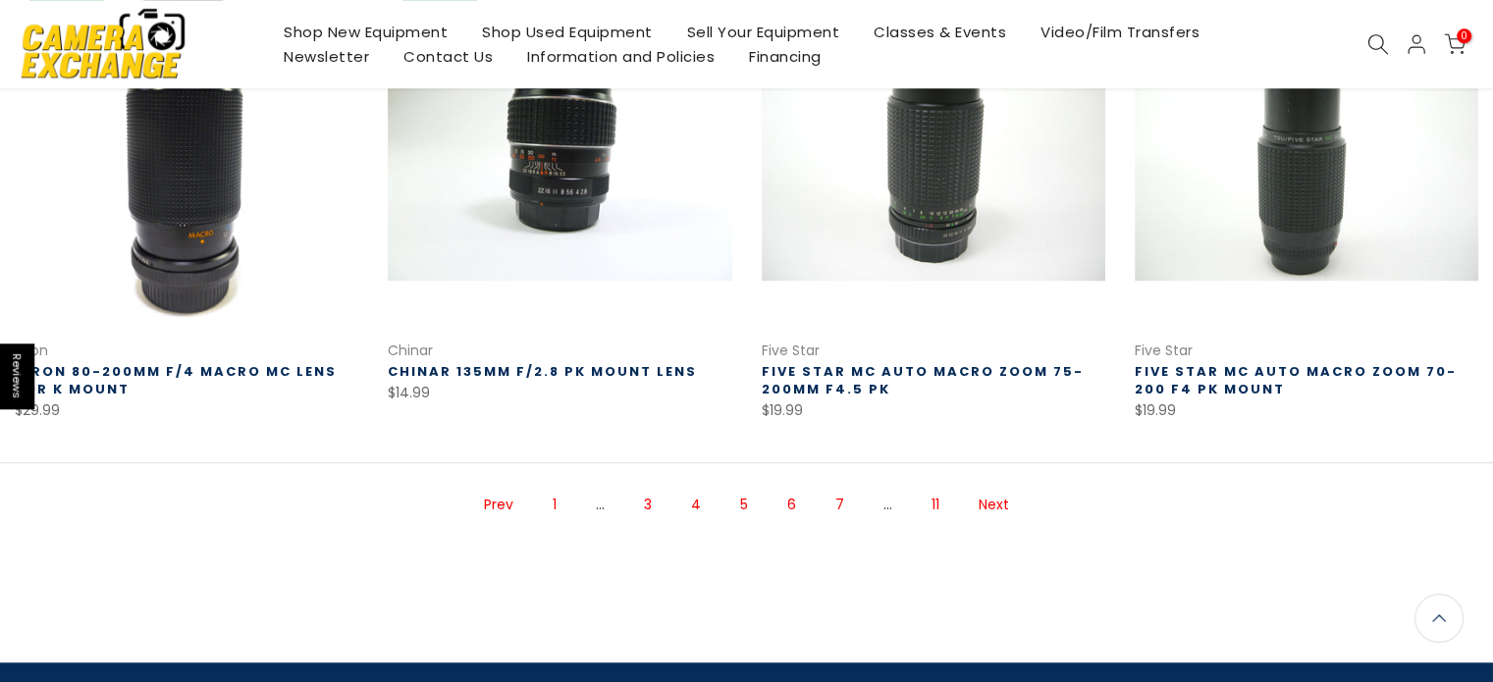
scroll to position [1486, 0]
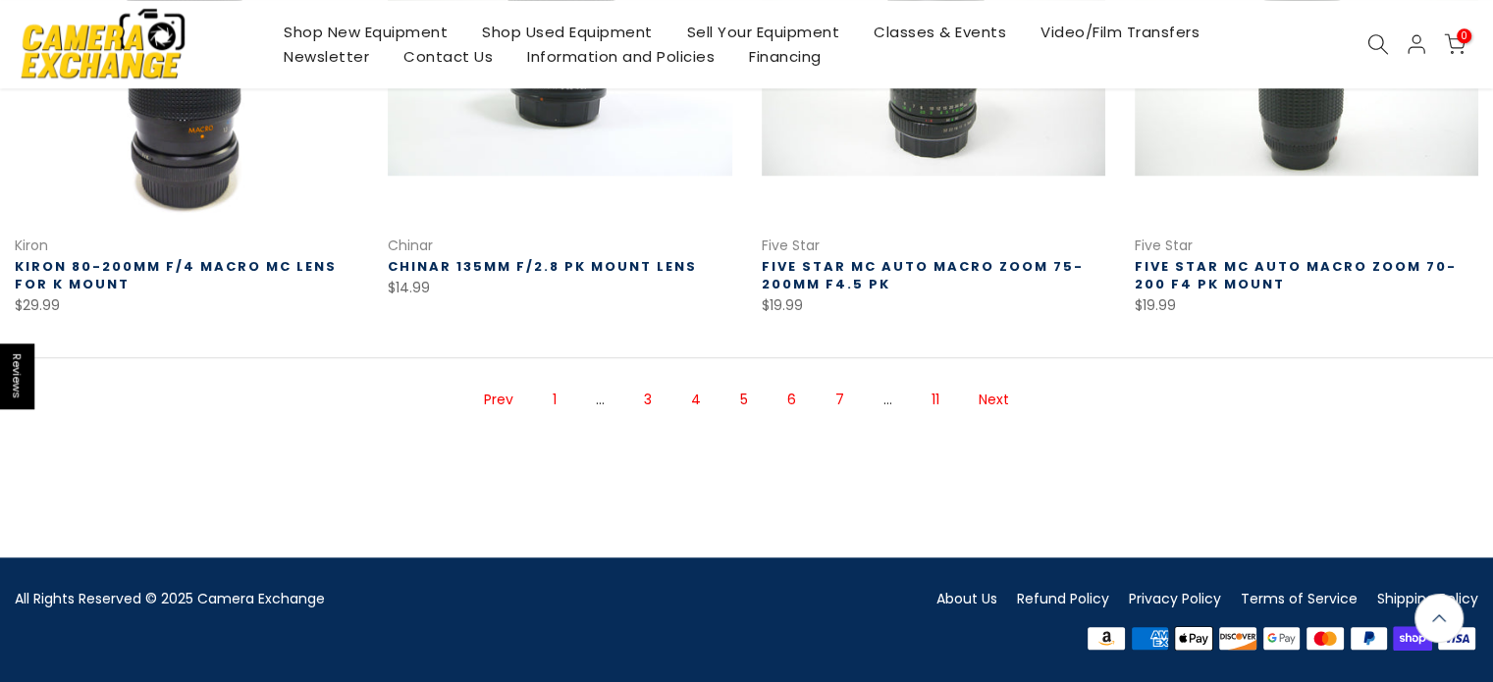
click at [983, 398] on link "Next" at bounding box center [994, 400] width 50 height 34
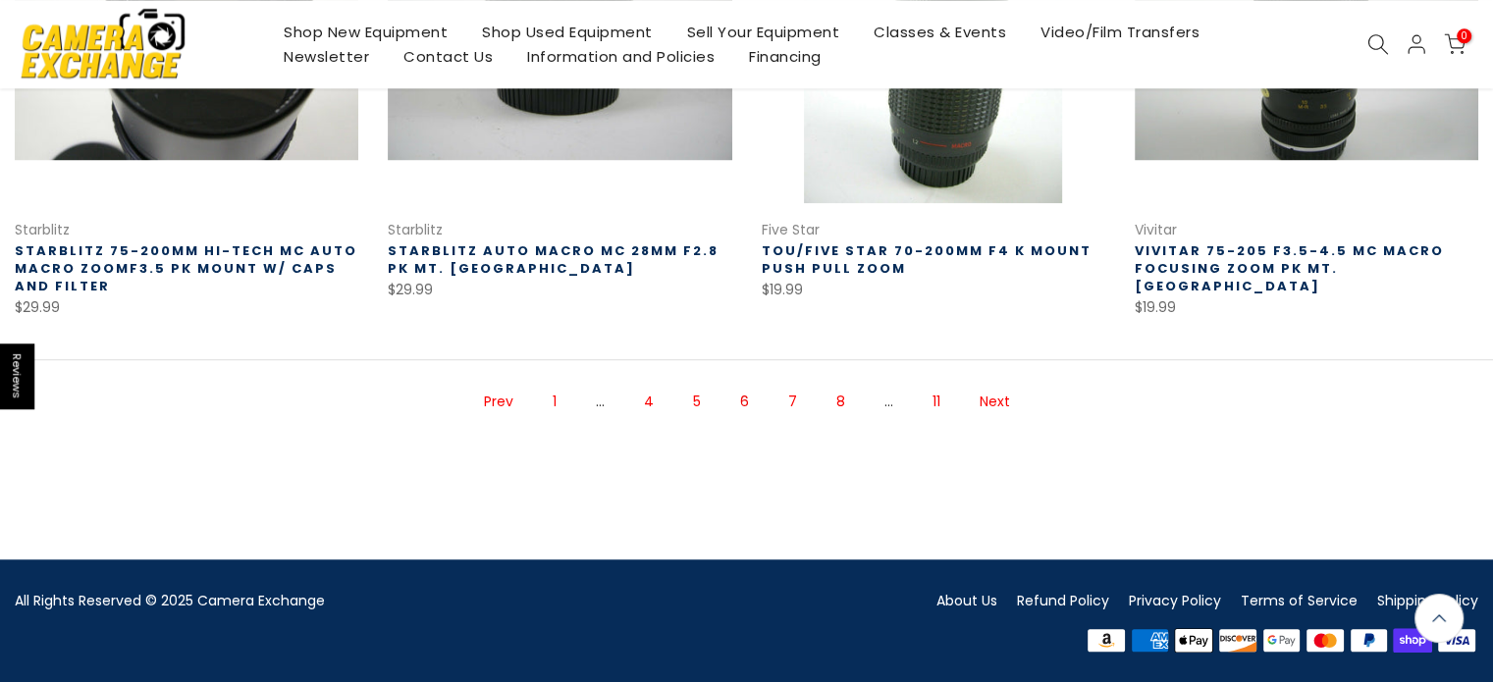
scroll to position [1504, 0]
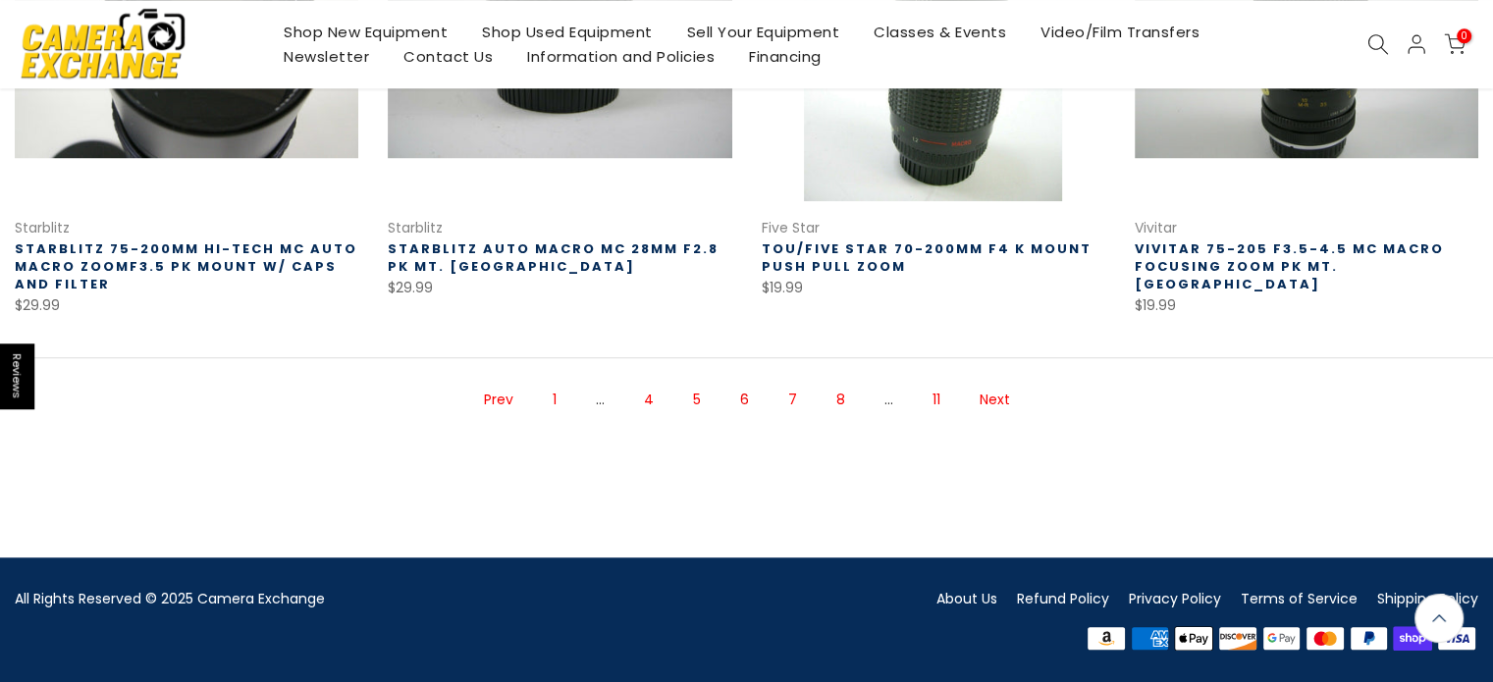
click at [997, 402] on link "Next" at bounding box center [995, 400] width 50 height 34
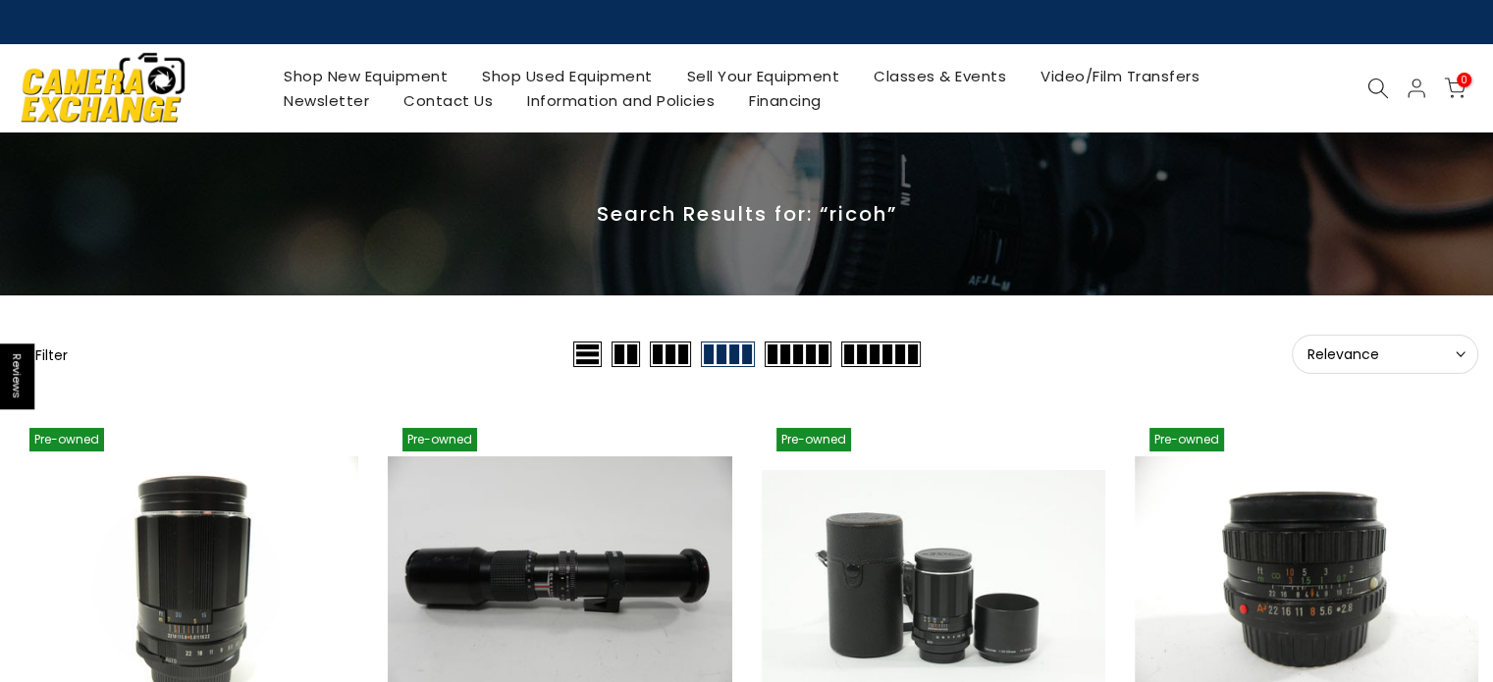
click at [60, 357] on button "Filter" at bounding box center [41, 355] width 53 height 20
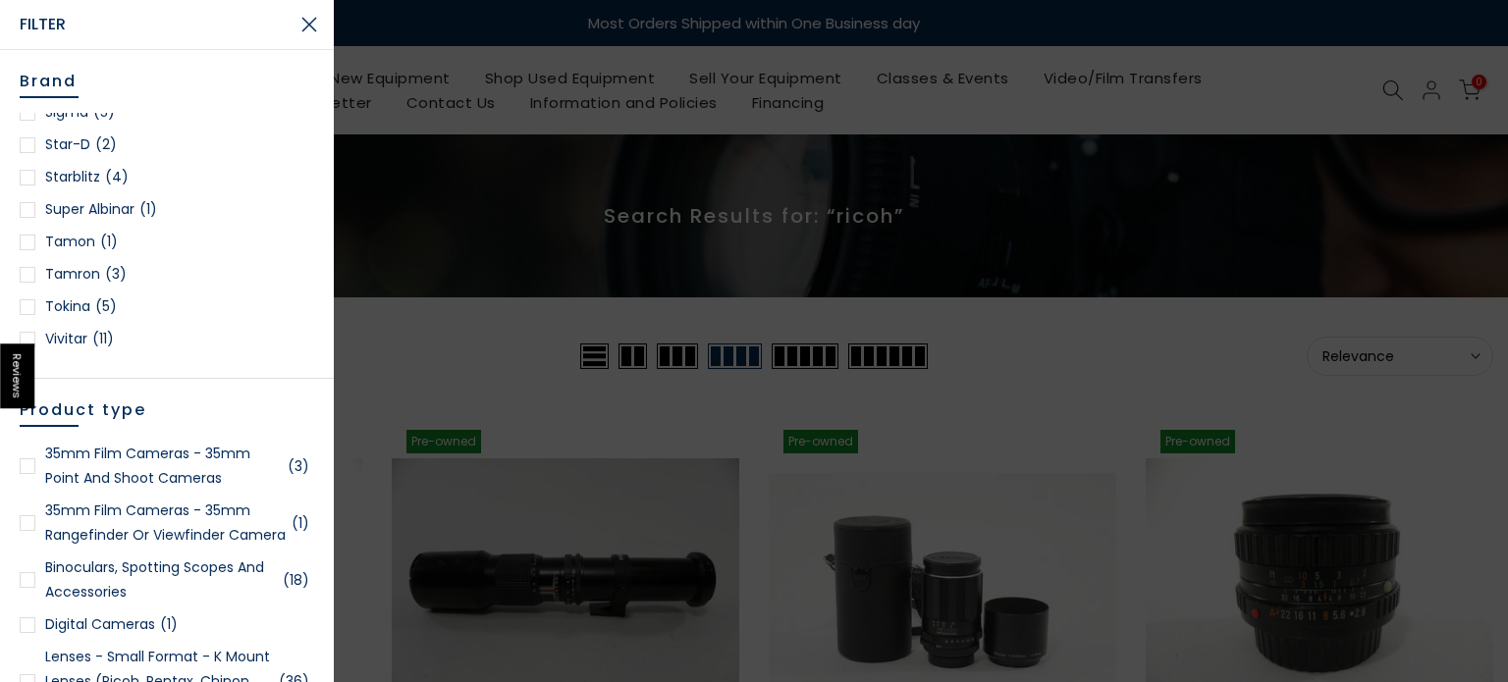
scroll to position [691, 0]
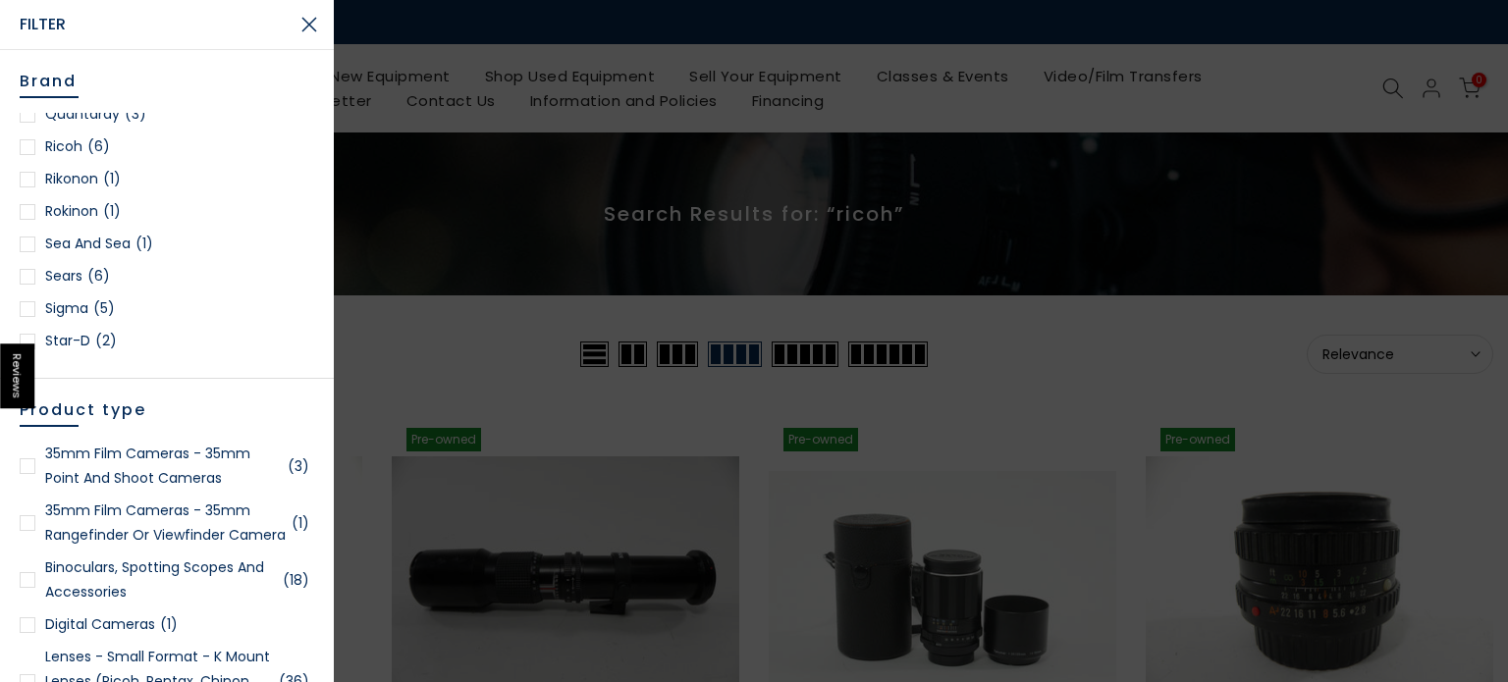
click at [33, 147] on div at bounding box center [28, 147] width 16 height 16
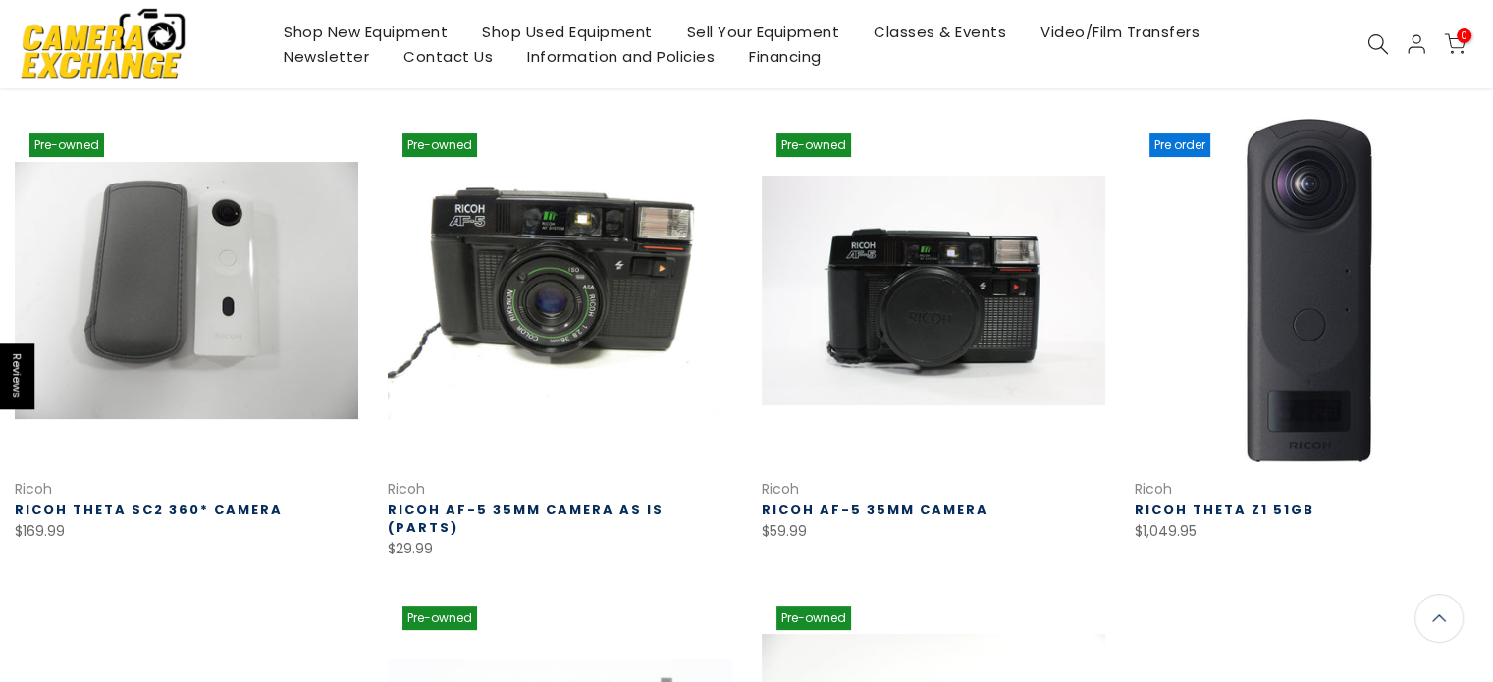
scroll to position [390, 0]
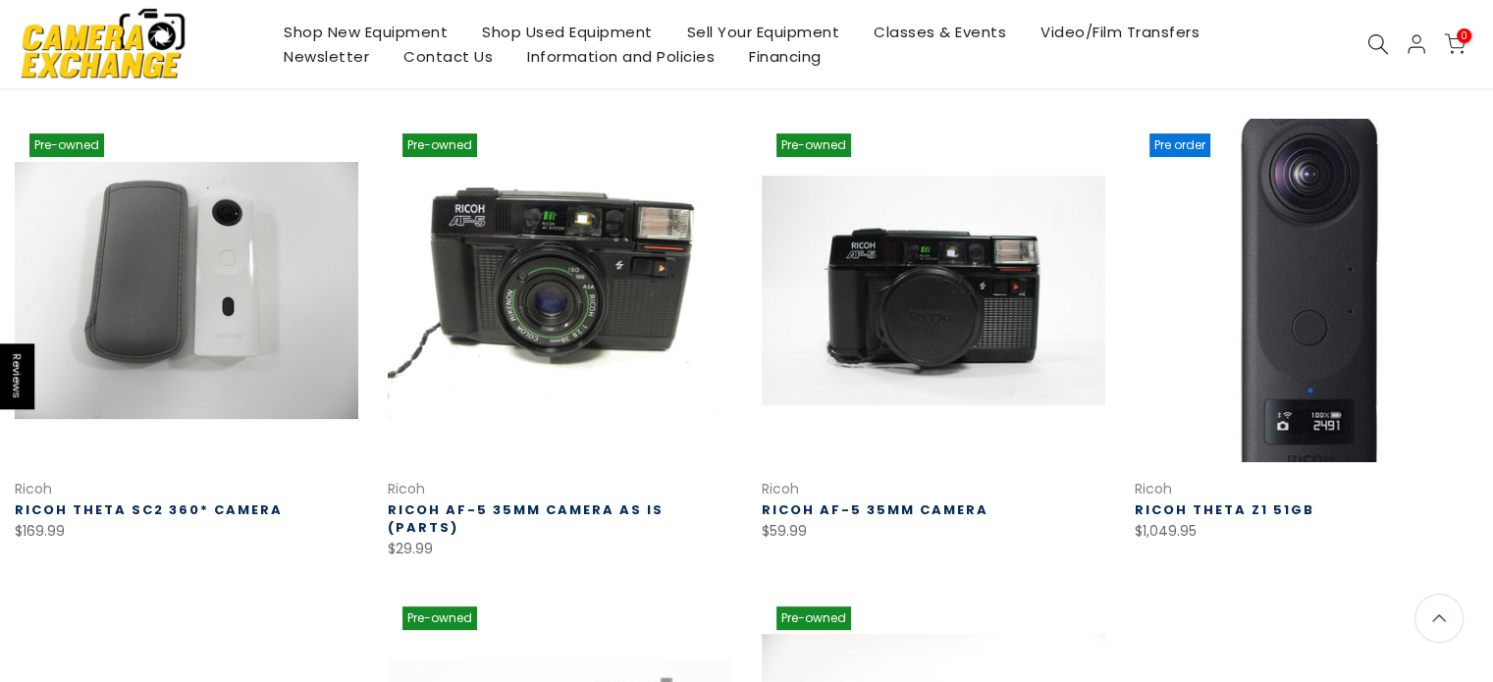
click at [1304, 316] on link at bounding box center [1307, 291] width 344 height 344
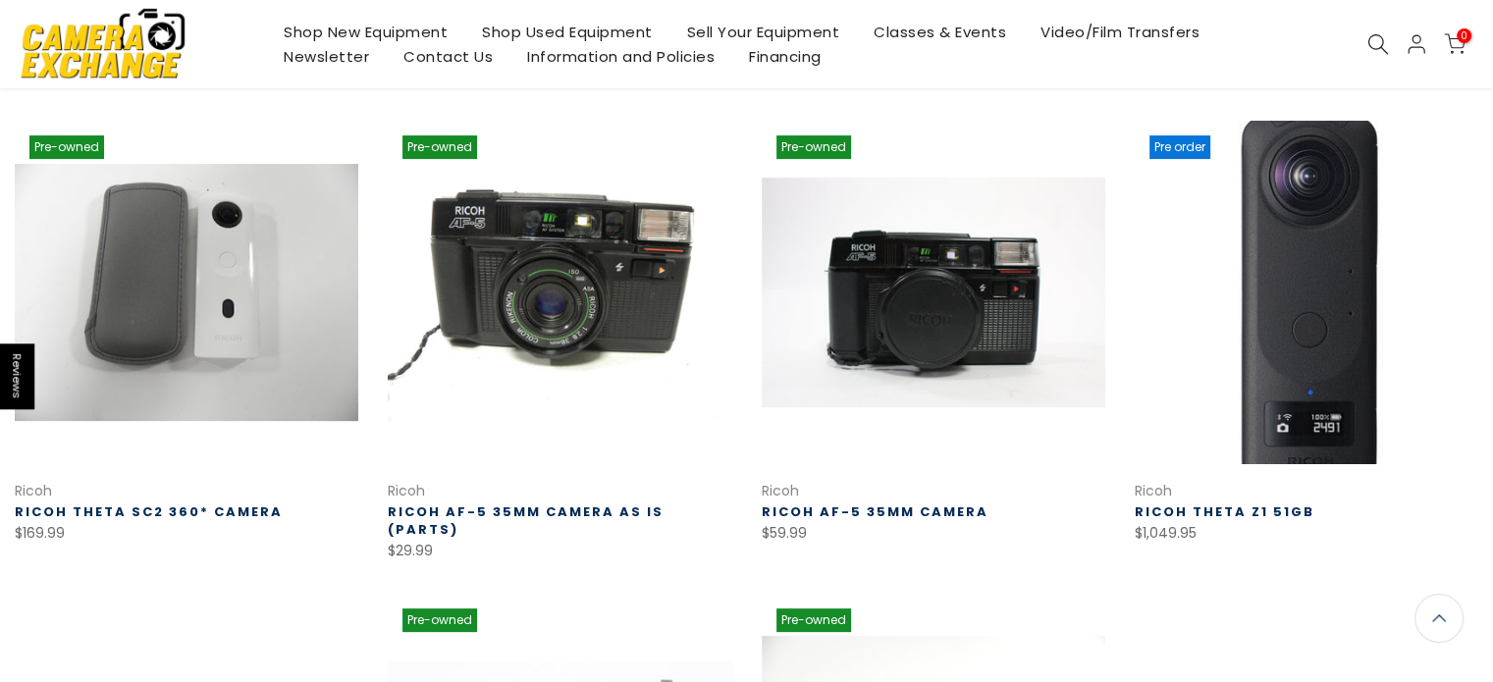
scroll to position [392, 0]
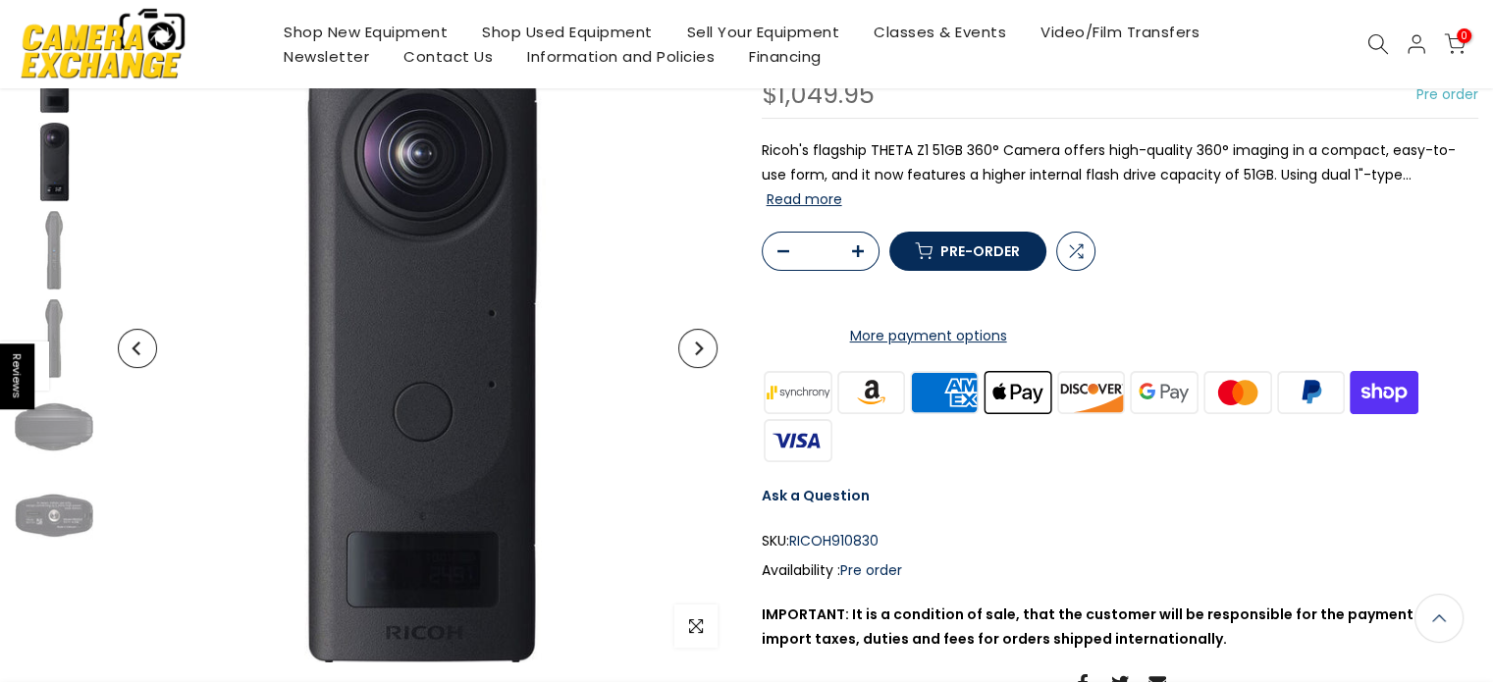
scroll to position [194, 0]
click at [49, 164] on img at bounding box center [54, 162] width 79 height 79
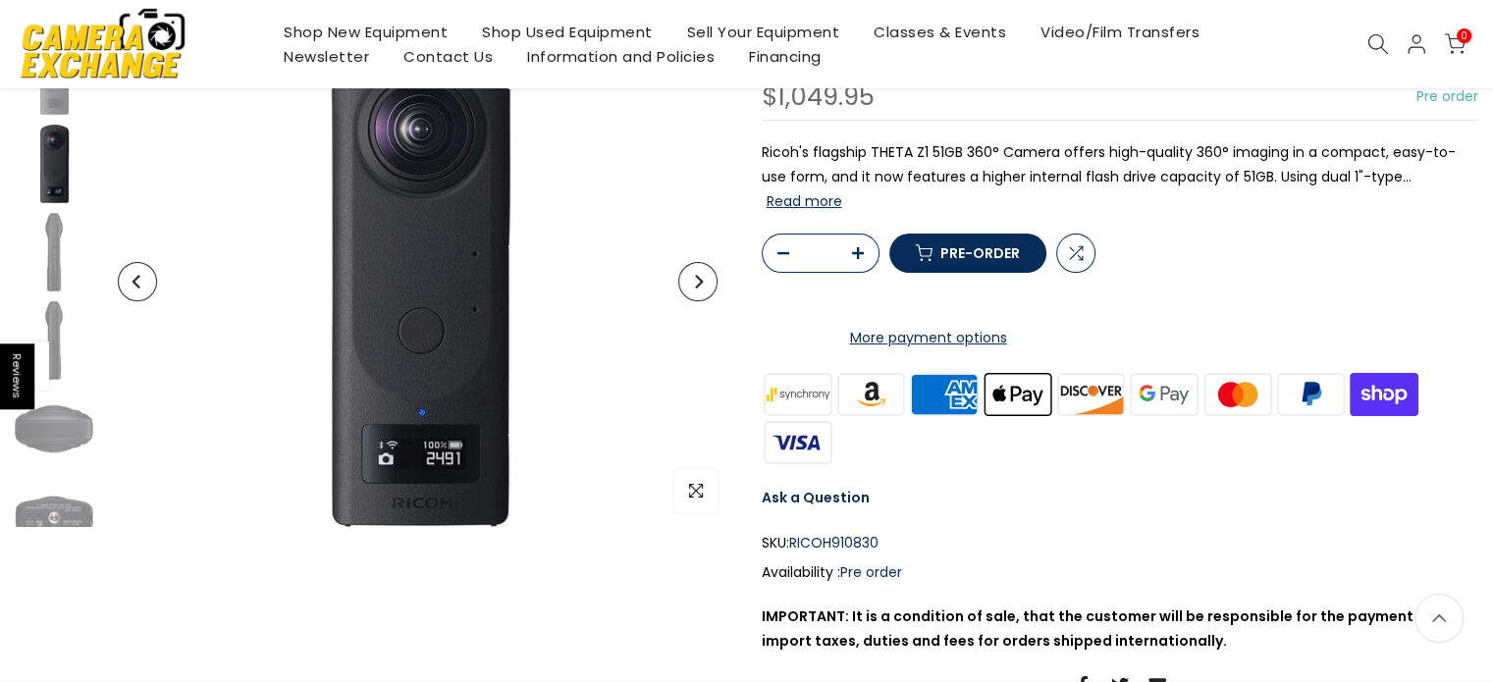
scroll to position [196, 0]
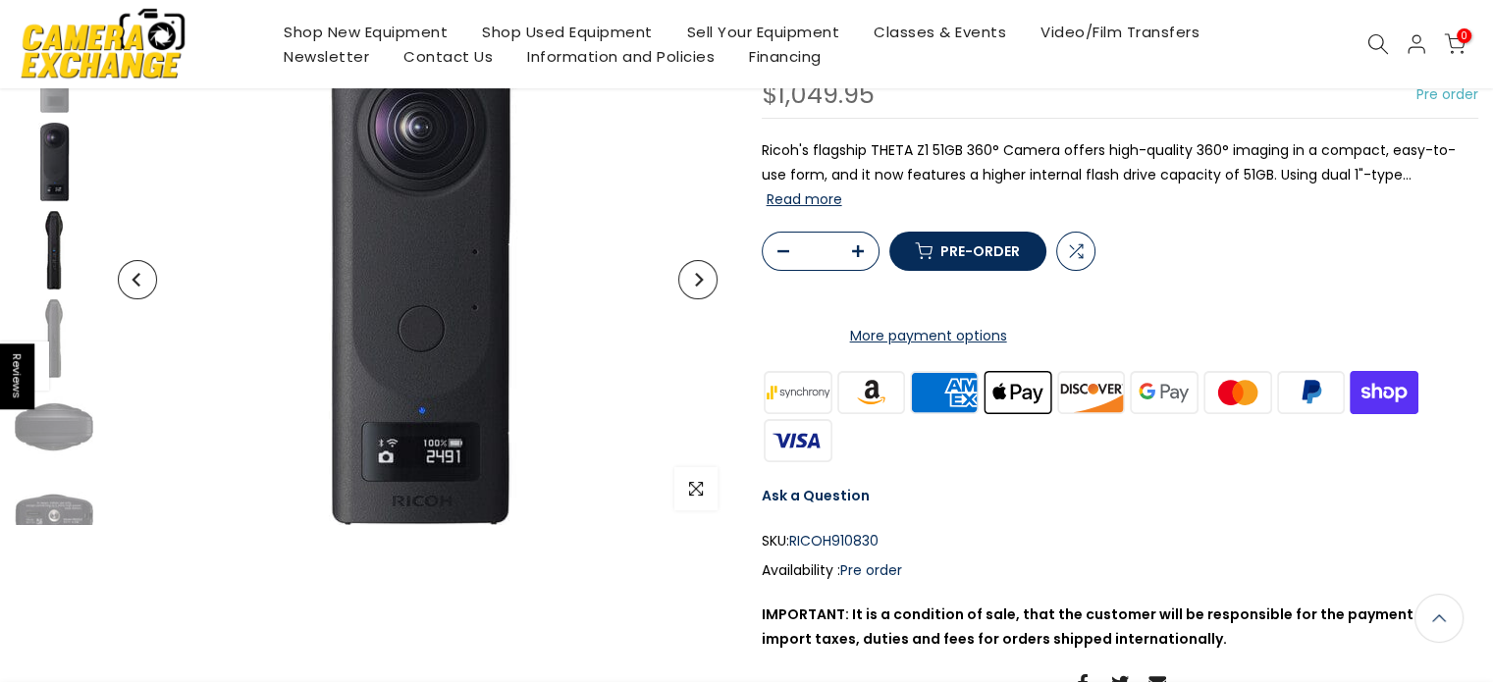
click at [65, 262] on img at bounding box center [54, 250] width 79 height 79
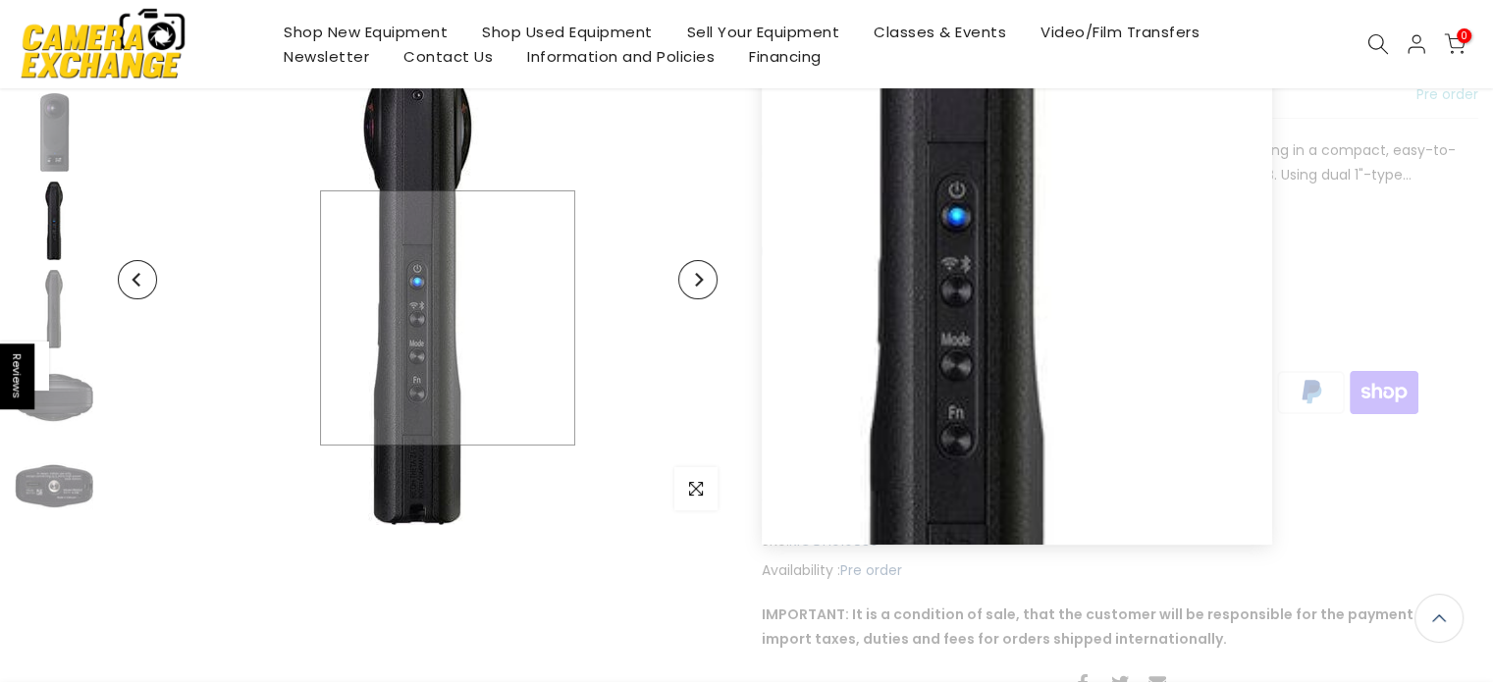
scroll to position [194, 0]
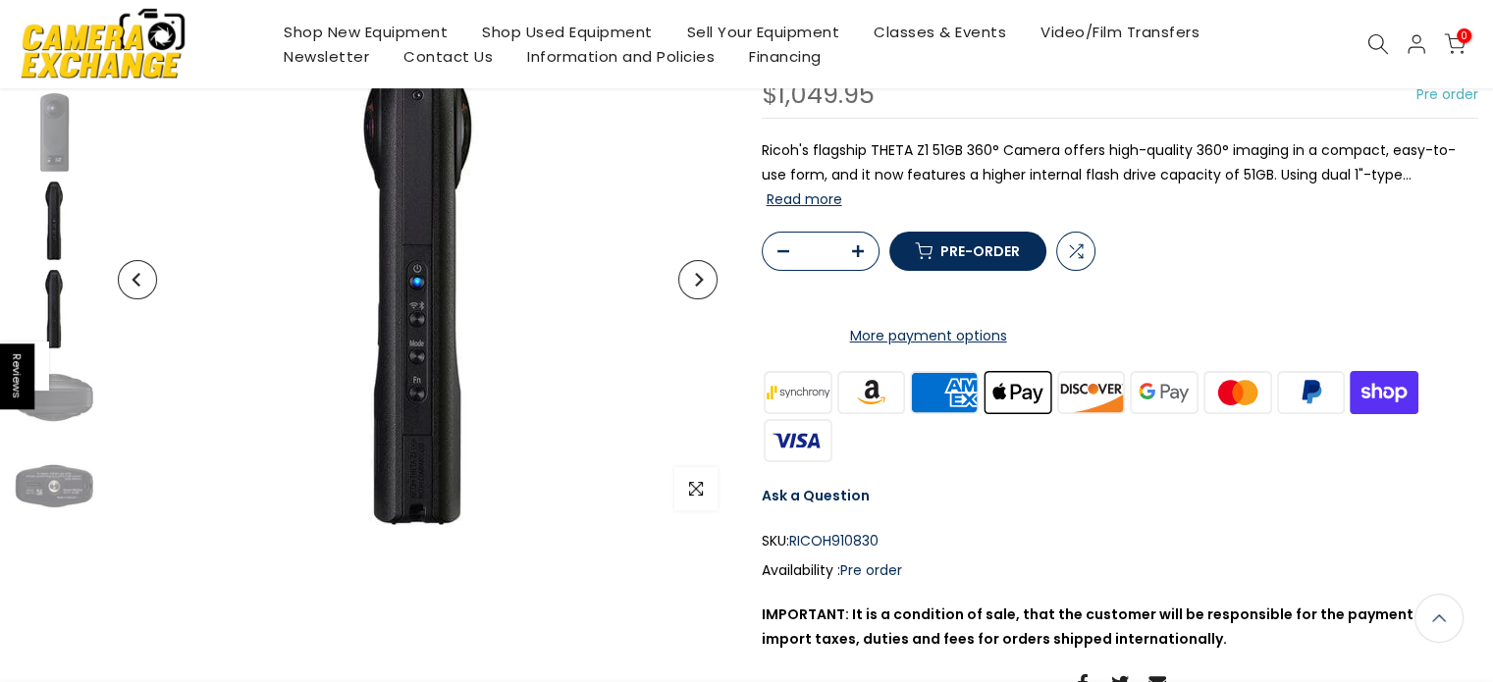
click at [69, 311] on img at bounding box center [54, 309] width 79 height 79
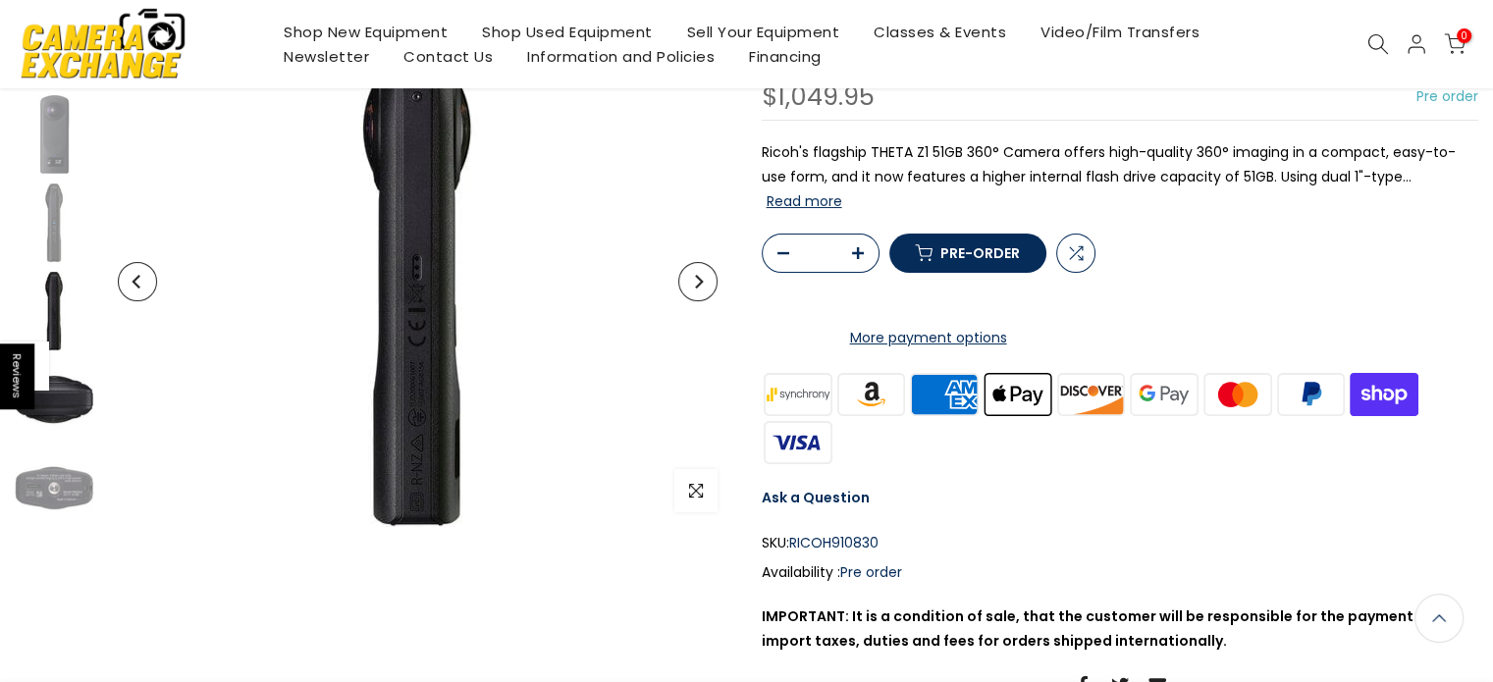
scroll to position [196, 0]
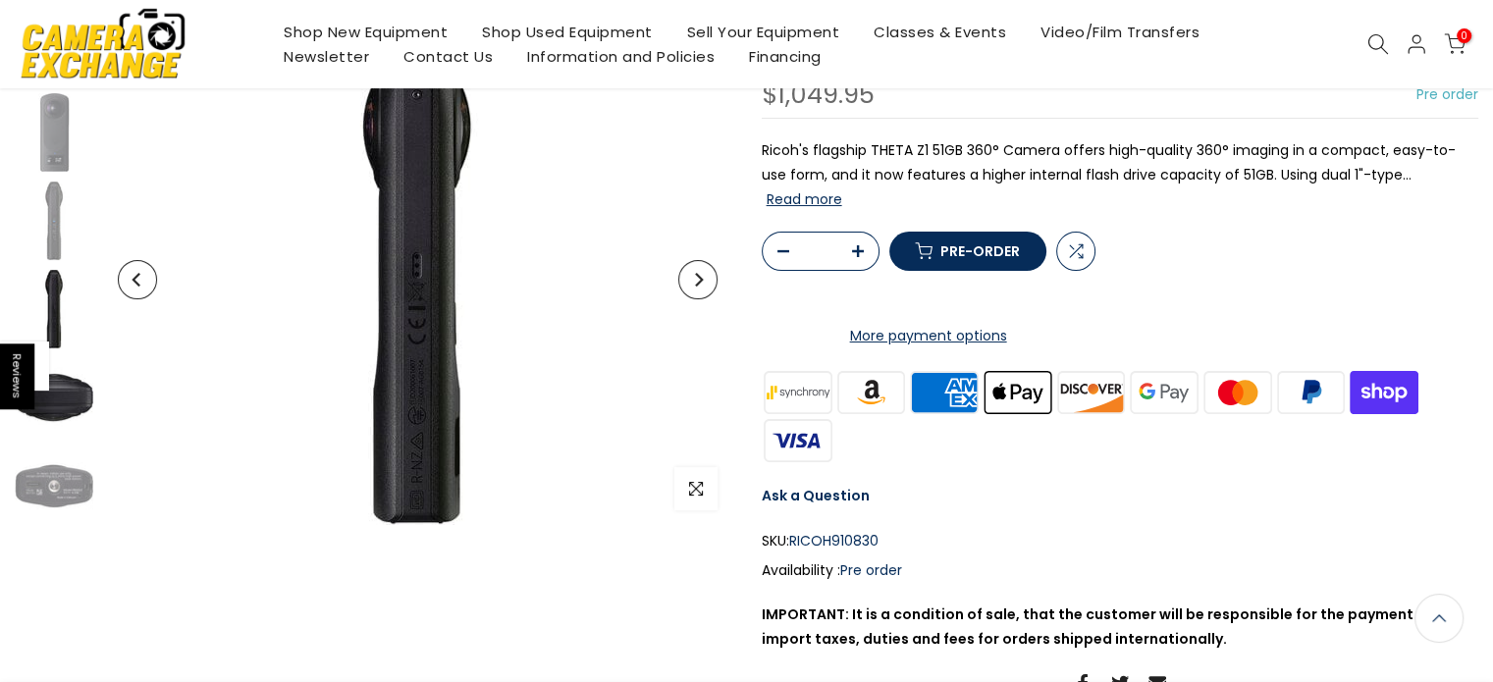
click at [65, 386] on img at bounding box center [54, 397] width 79 height 79
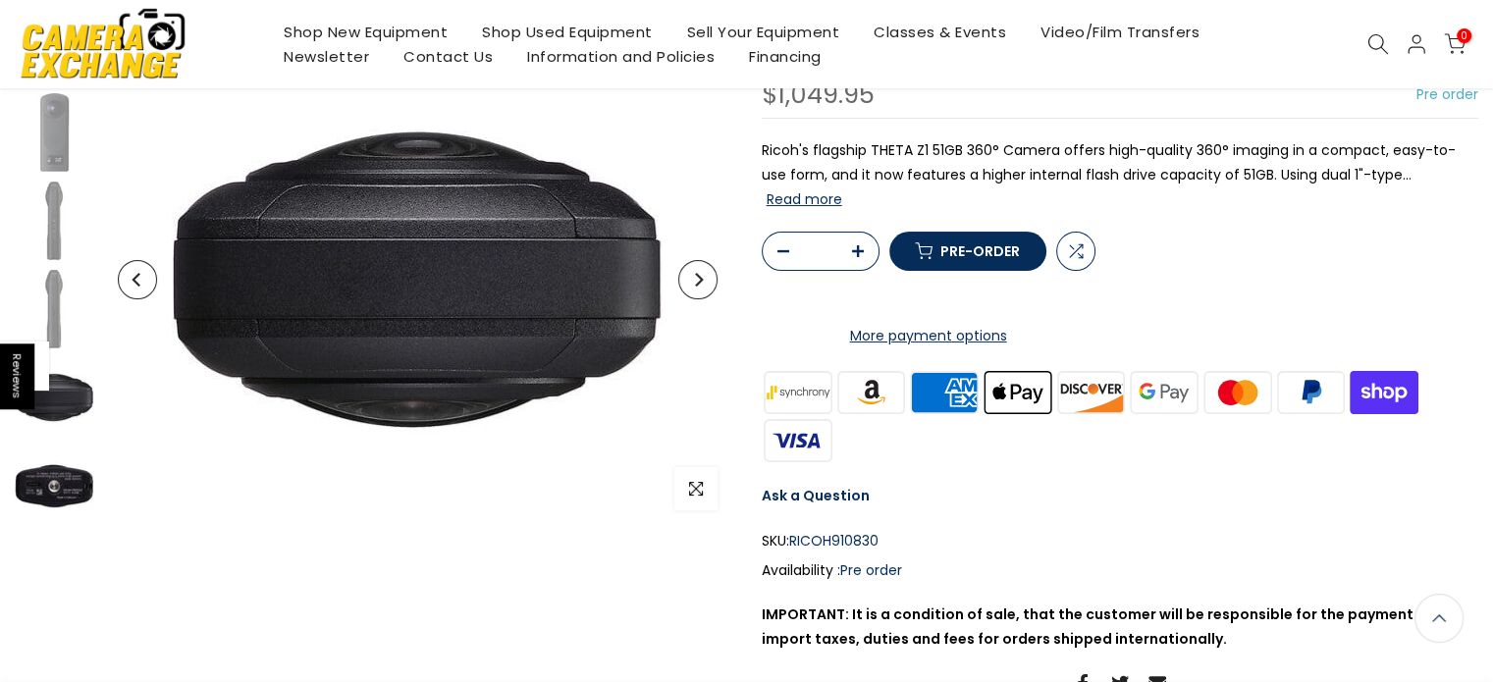
click at [66, 498] on img at bounding box center [54, 486] width 79 height 79
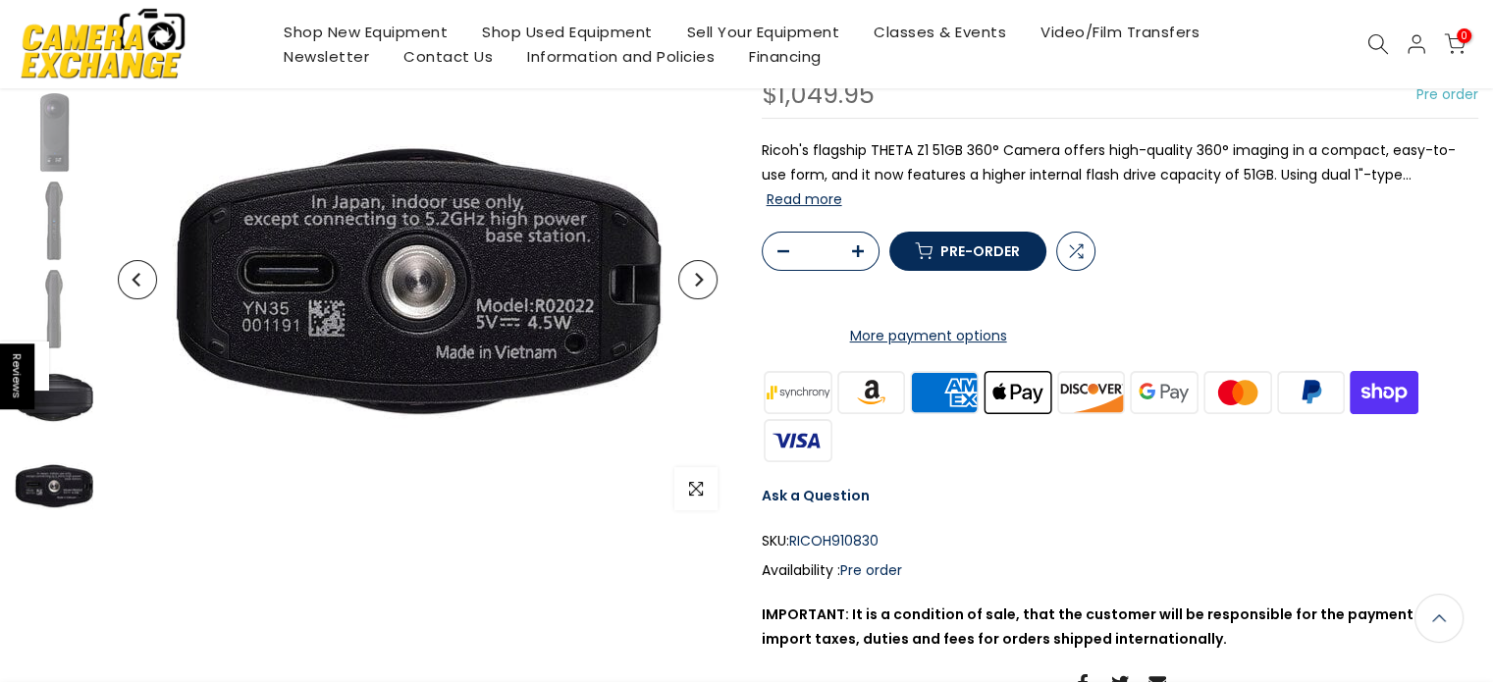
click at [65, 410] on img at bounding box center [54, 397] width 79 height 79
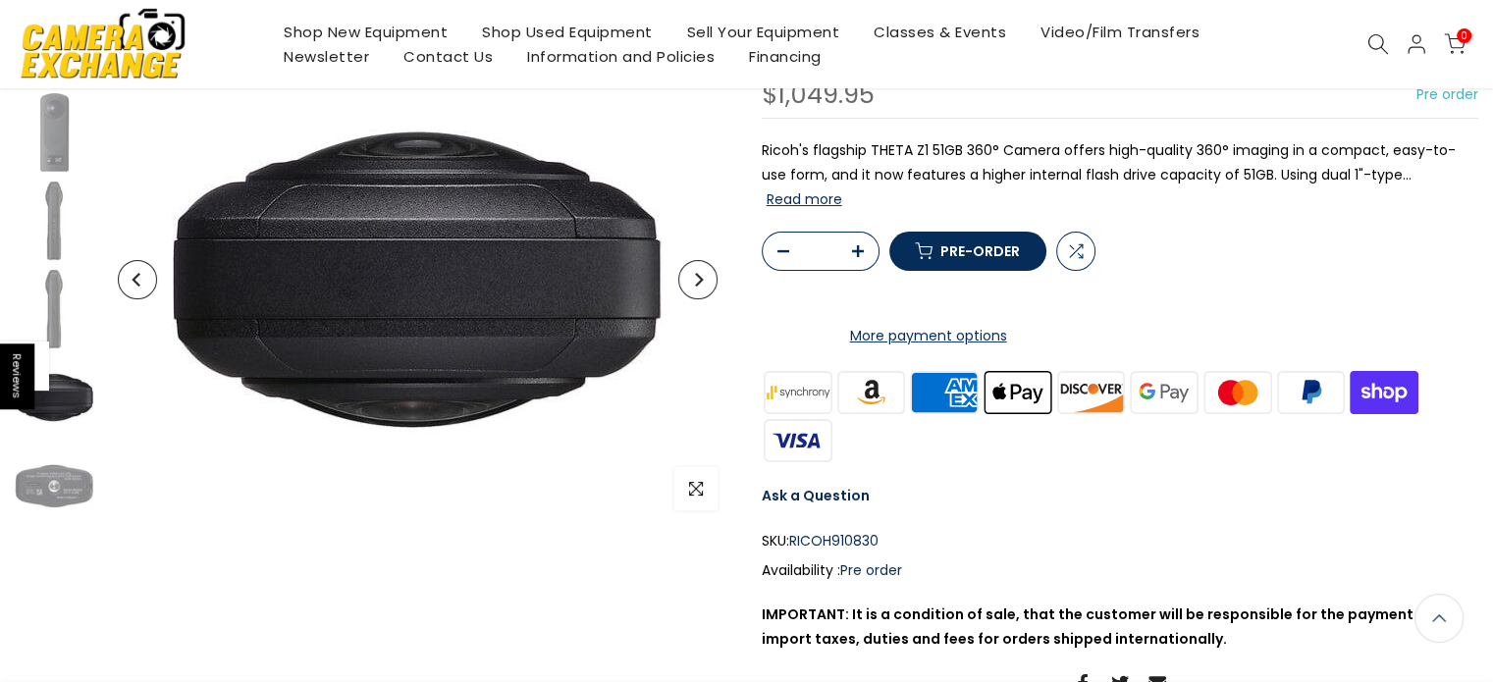
scroll to position [194, 0]
